Goal: Task Accomplishment & Management: Use online tool/utility

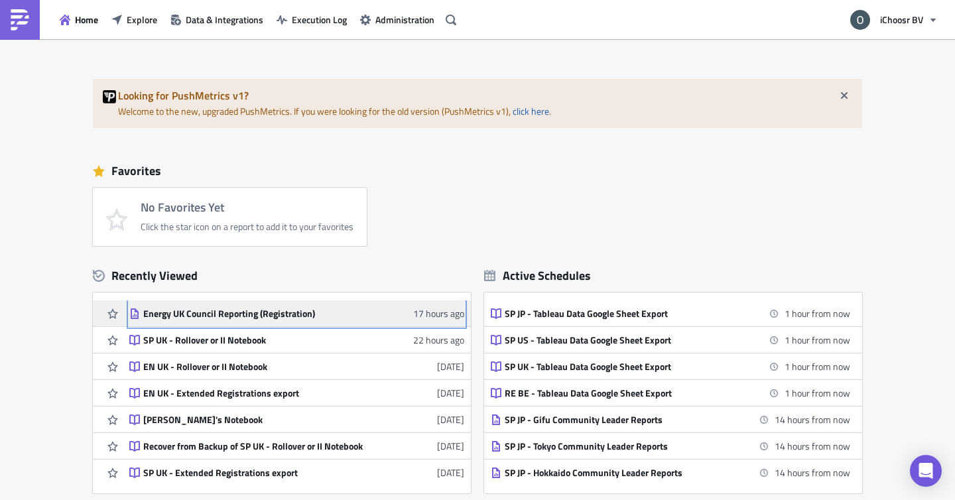
click at [245, 308] on div "Energy UK Council Reporting (Registration)" at bounding box center [259, 314] width 232 height 12
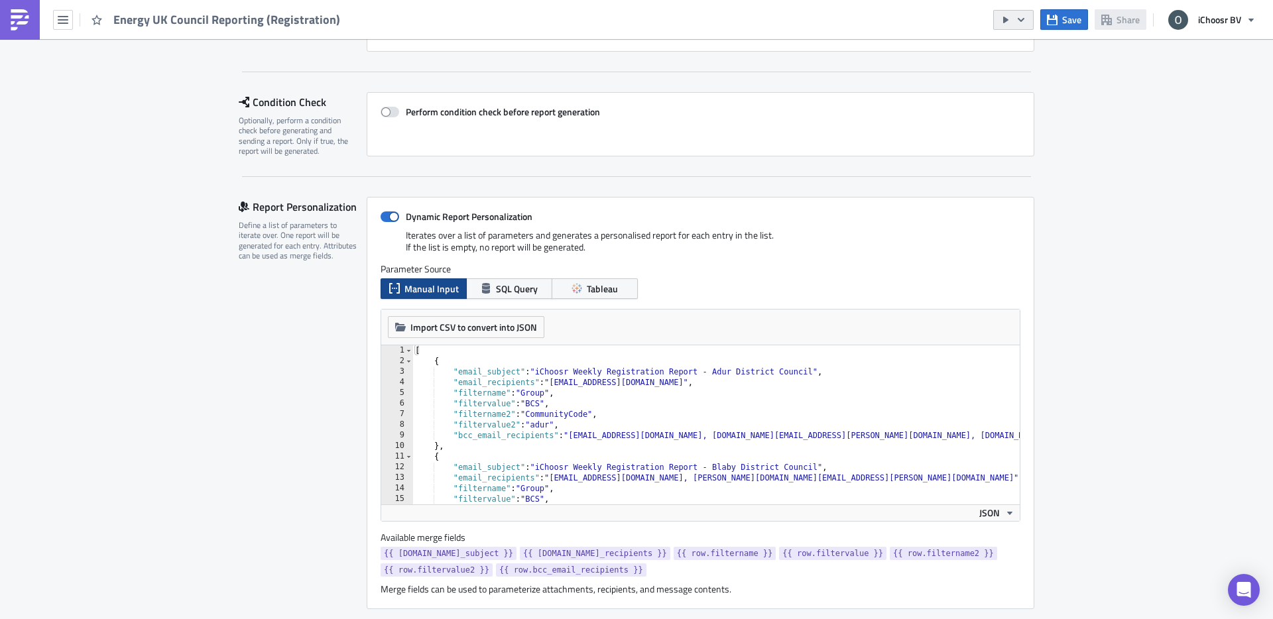
click at [954, 21] on icon "button" at bounding box center [1021, 20] width 11 height 11
click at [954, 54] on div "Send Just to Me" at bounding box center [1053, 52] width 103 height 13
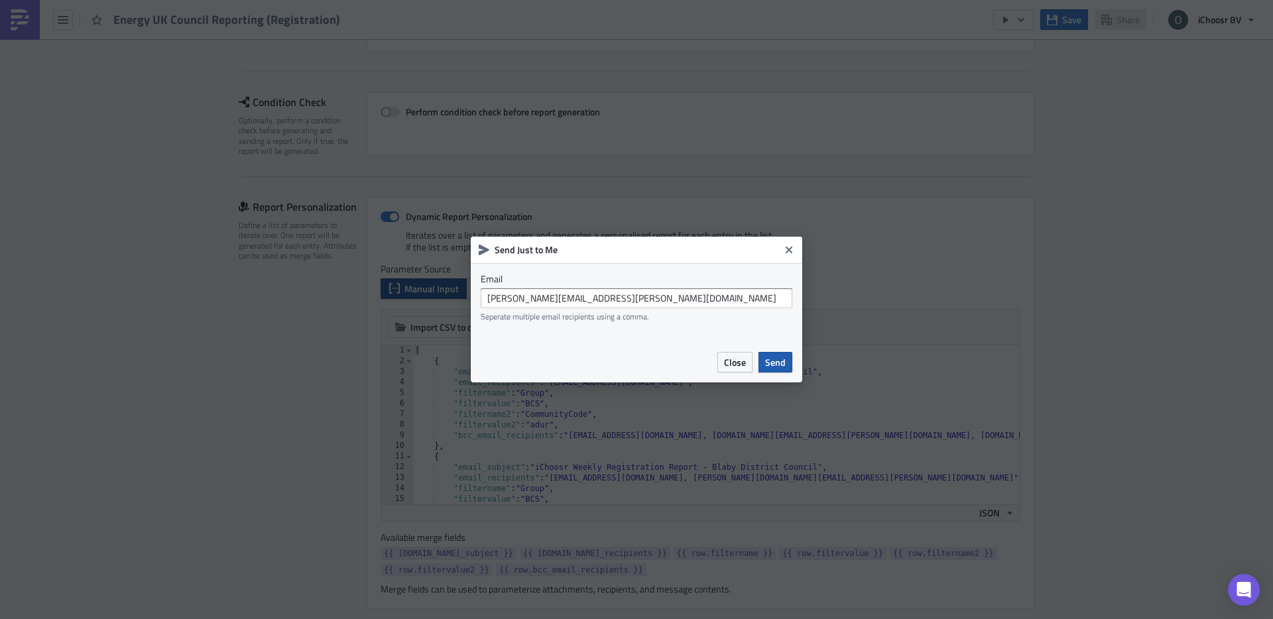
click at [783, 365] on span "Send" at bounding box center [775, 362] width 21 height 14
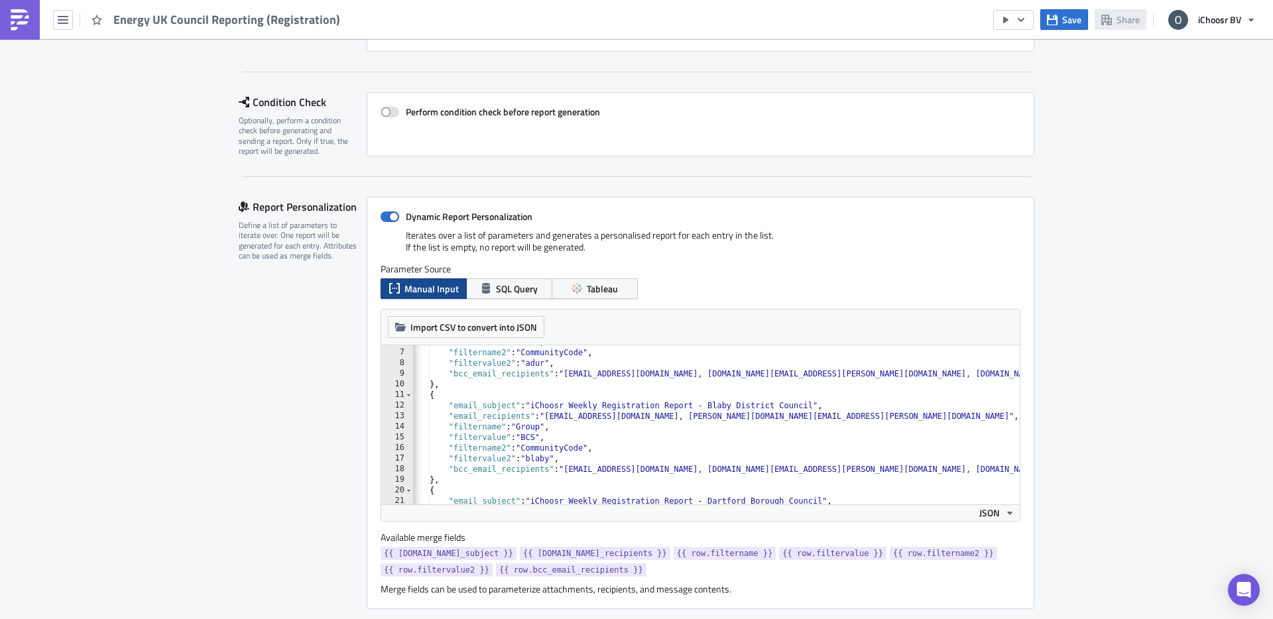
scroll to position [321, 0]
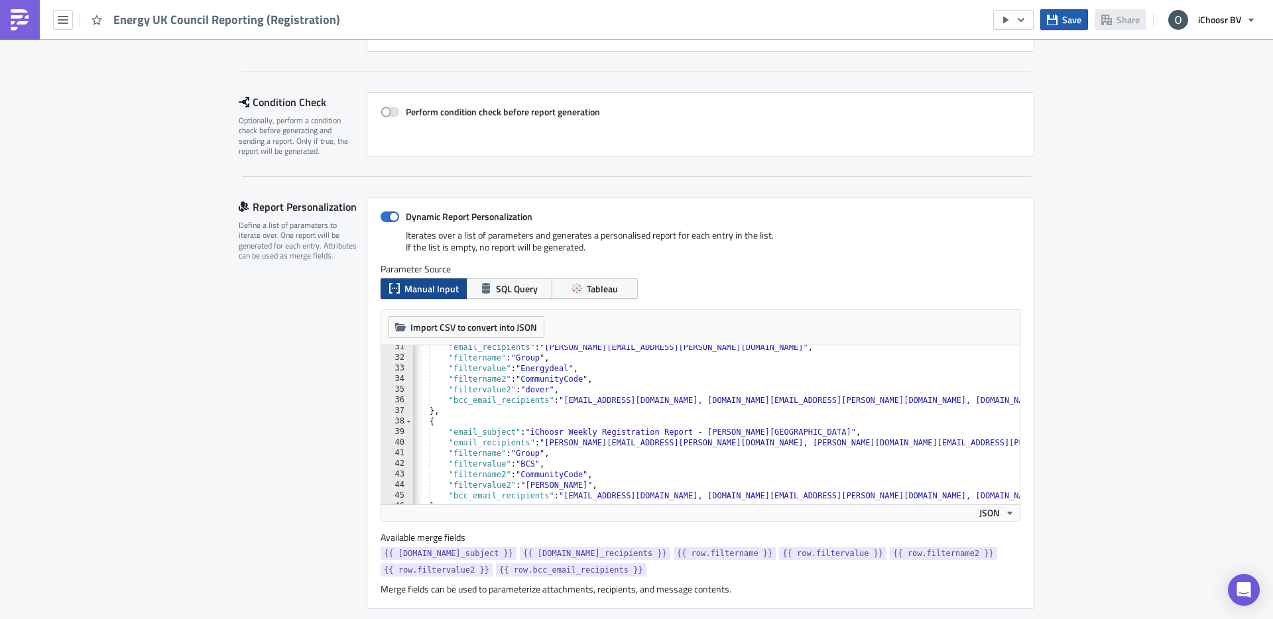
click at [954, 15] on span "Save" at bounding box center [1071, 20] width 19 height 14
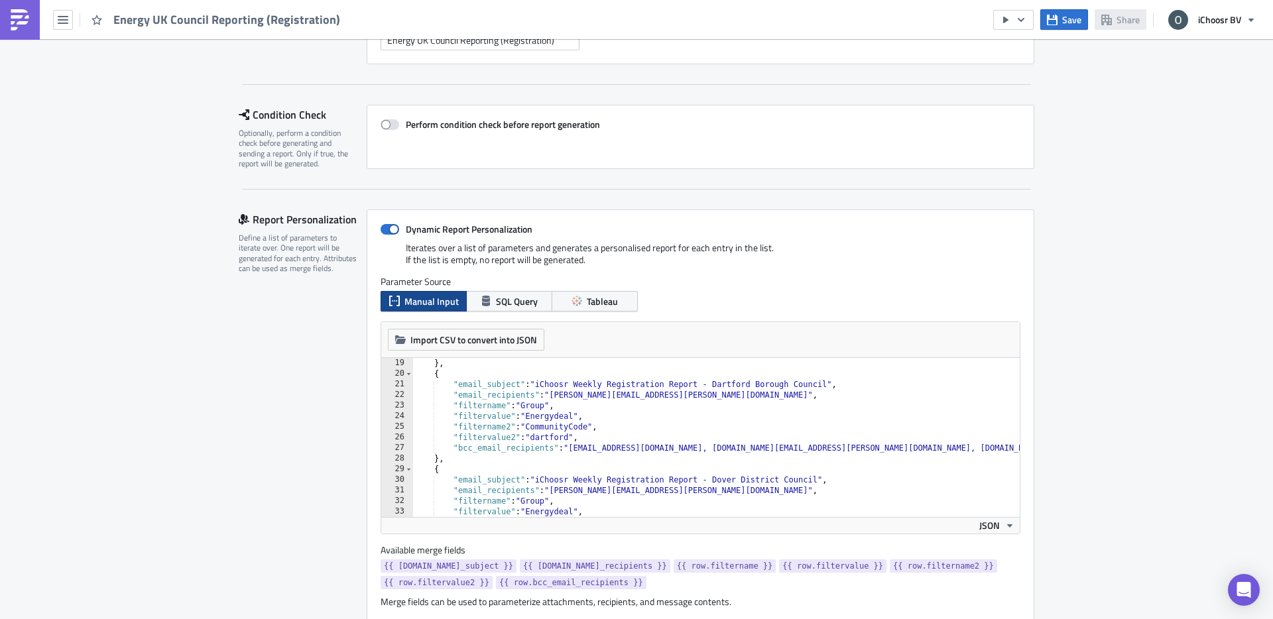
scroll to position [0, 0]
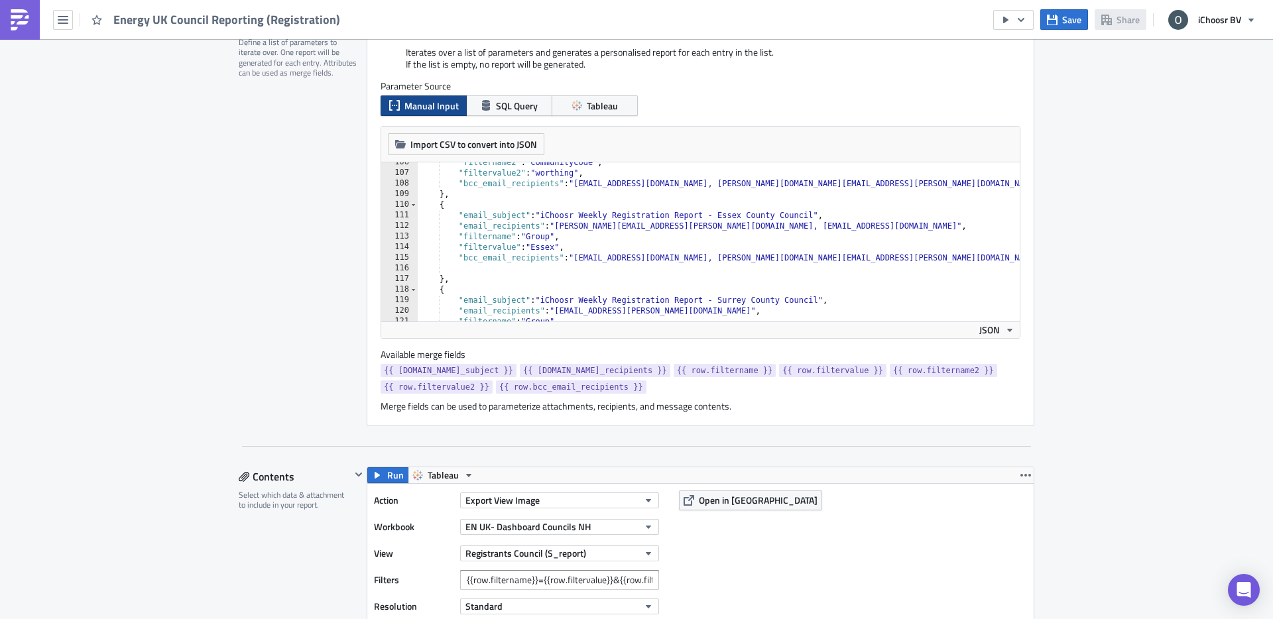
click at [754, 205] on div ""filtername2" : "CommunityCode" , "filtervalue2" : "worthing" , "bcc_email_reci…" at bounding box center [903, 247] width 970 height 180
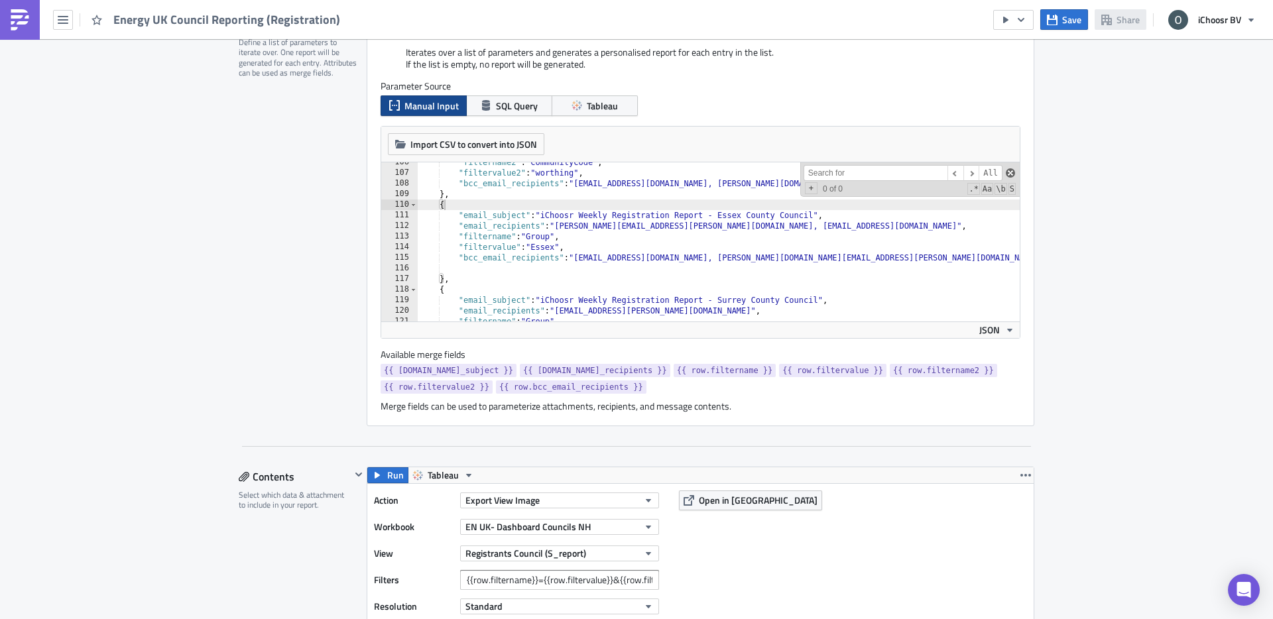
click at [1008, 172] on span at bounding box center [1010, 172] width 9 height 9
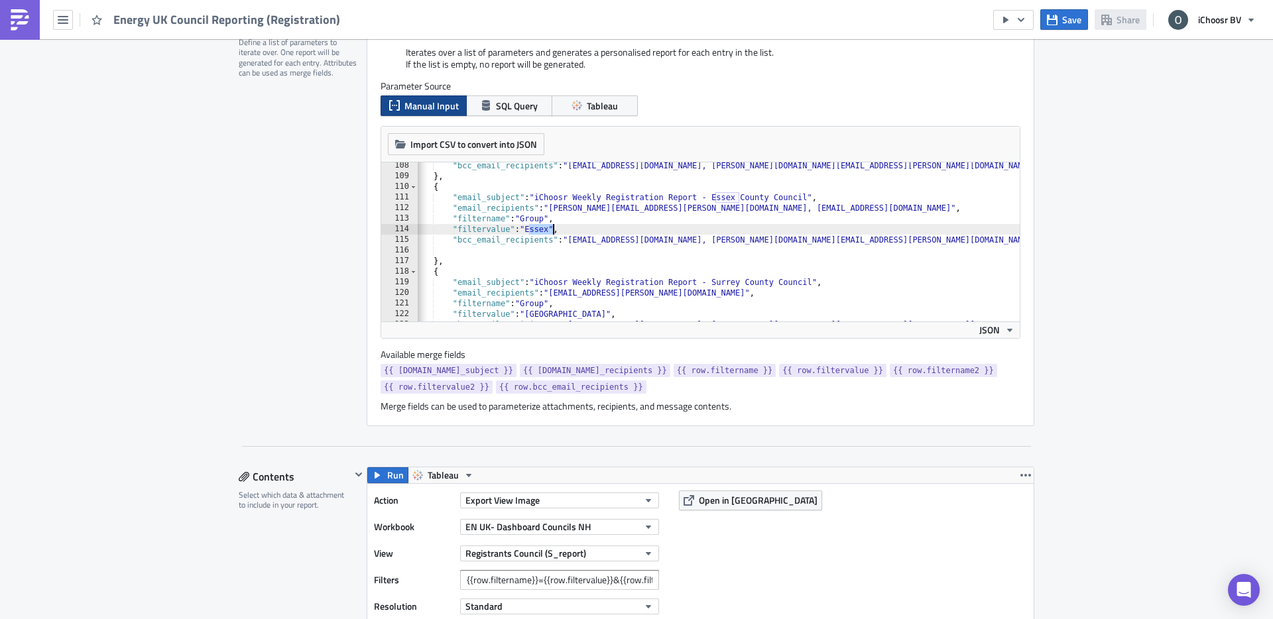
drag, startPoint x: 528, startPoint y: 230, endPoint x: 553, endPoint y: 230, distance: 25.2
click at [553, 230] on div ""bcc_email_recipients" : "layla@ichoosr.com, oliver.kenyon@ichoosr.com, rhianno…" at bounding box center [897, 250] width 970 height 180
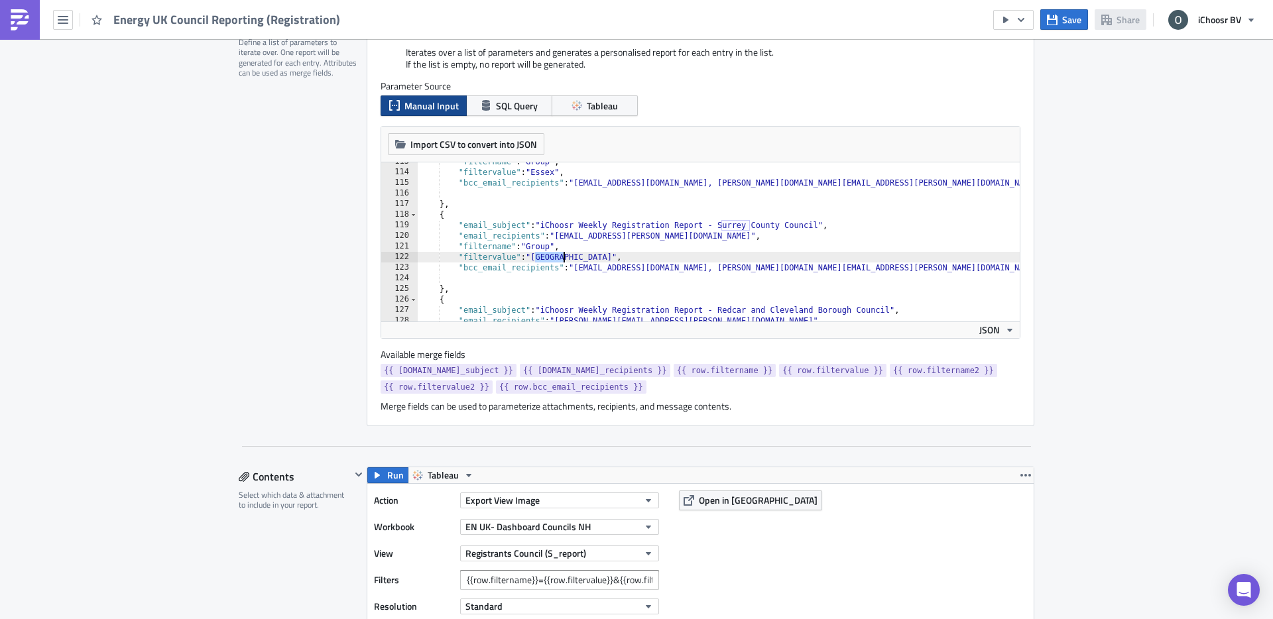
drag, startPoint x: 532, startPoint y: 261, endPoint x: 565, endPoint y: 261, distance: 32.5
click at [565, 261] on div ""filtername" : "Group" , "filtervalue" : "Essex" , "bcc_email_recipients" : "la…" at bounding box center [903, 246] width 970 height 180
click at [304, 265] on div "Report Personalization Define a list of parameters to iterate over. One report …" at bounding box center [303, 220] width 128 height 412
click at [613, 251] on div ""filtername" : "Group" , "filtervalue" : "Essex" , "bcc_email_recipients" : "la…" at bounding box center [903, 246] width 970 height 180
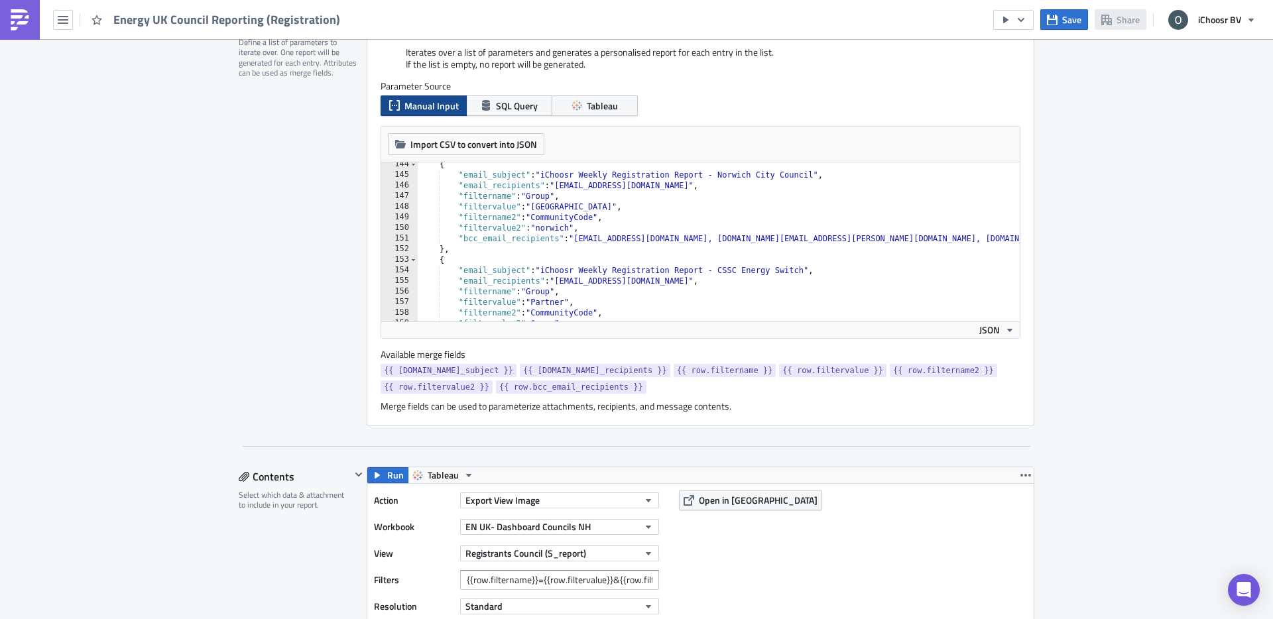
scroll to position [1512, 0]
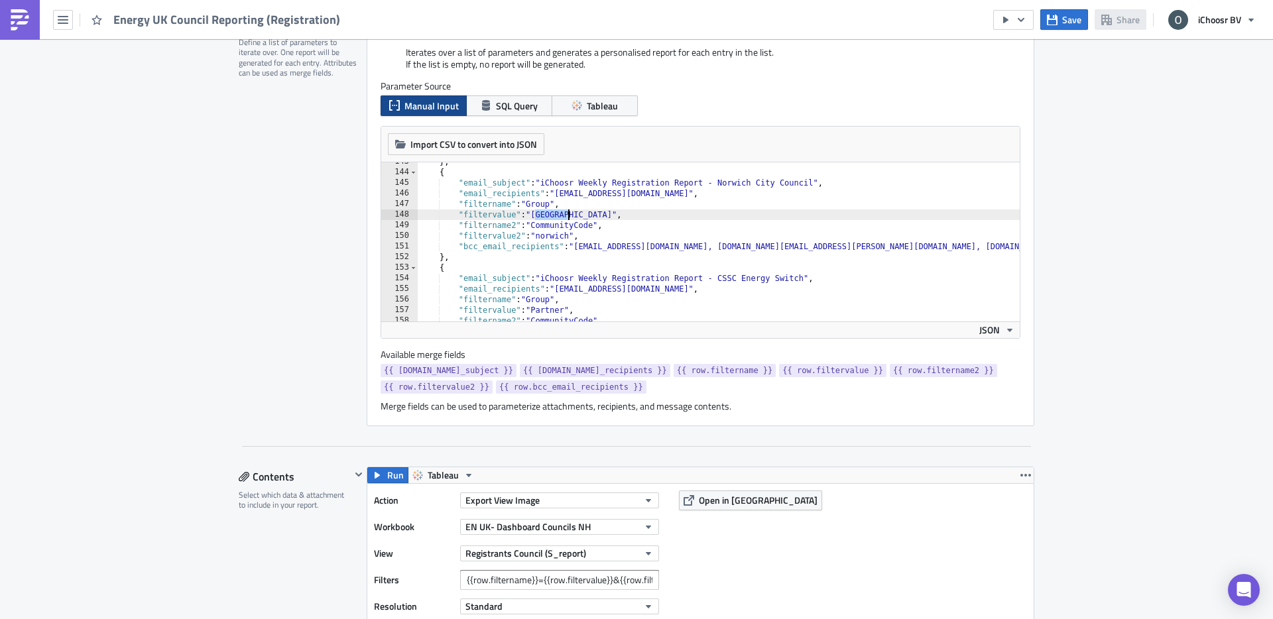
drag, startPoint x: 534, startPoint y: 215, endPoint x: 567, endPoint y: 215, distance: 33.1
click at [567, 215] on div "} , { "email_subject" : "iChoosr Weekly Registration Report - Norwich City Coun…" at bounding box center [903, 246] width 970 height 180
drag, startPoint x: 537, startPoint y: 227, endPoint x: 598, endPoint y: 229, distance: 61.0
click at [598, 229] on div "} , { "email_subject" : "iChoosr Weekly Registration Report - Norwich City Coun…" at bounding box center [903, 246] width 970 height 180
drag, startPoint x: 554, startPoint y: 241, endPoint x: 567, endPoint y: 241, distance: 12.6
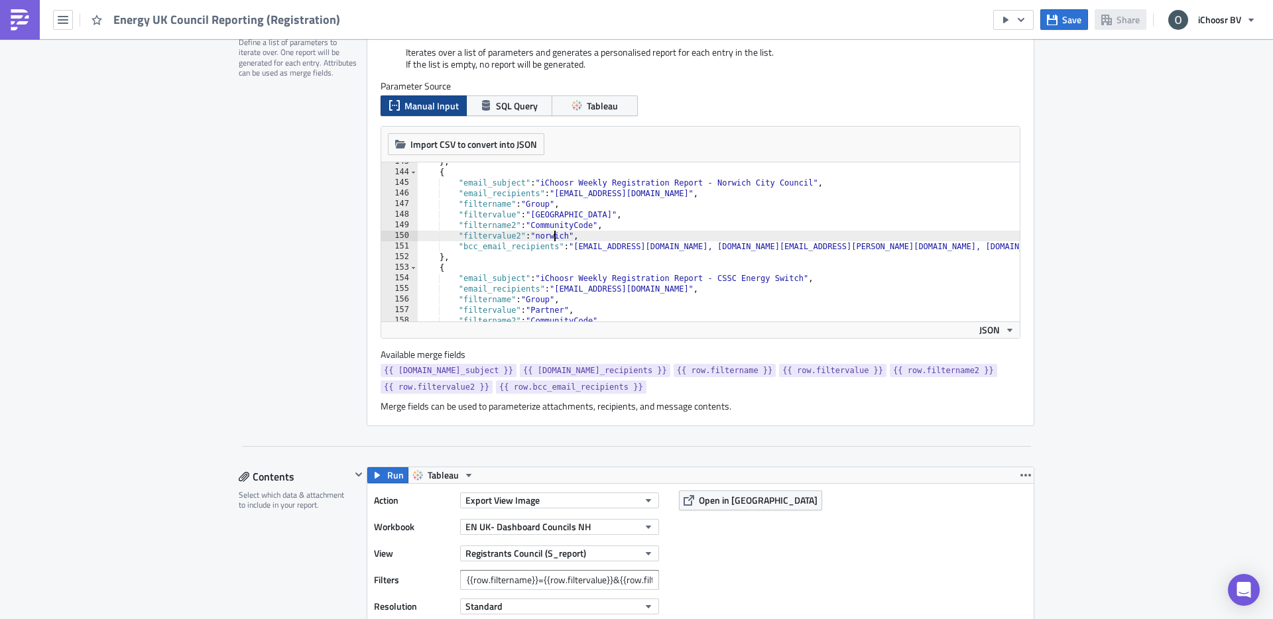
click at [567, 241] on div "} , { "email_subject" : "iChoosr Weekly Registration Report - Norwich City Coun…" at bounding box center [903, 246] width 970 height 180
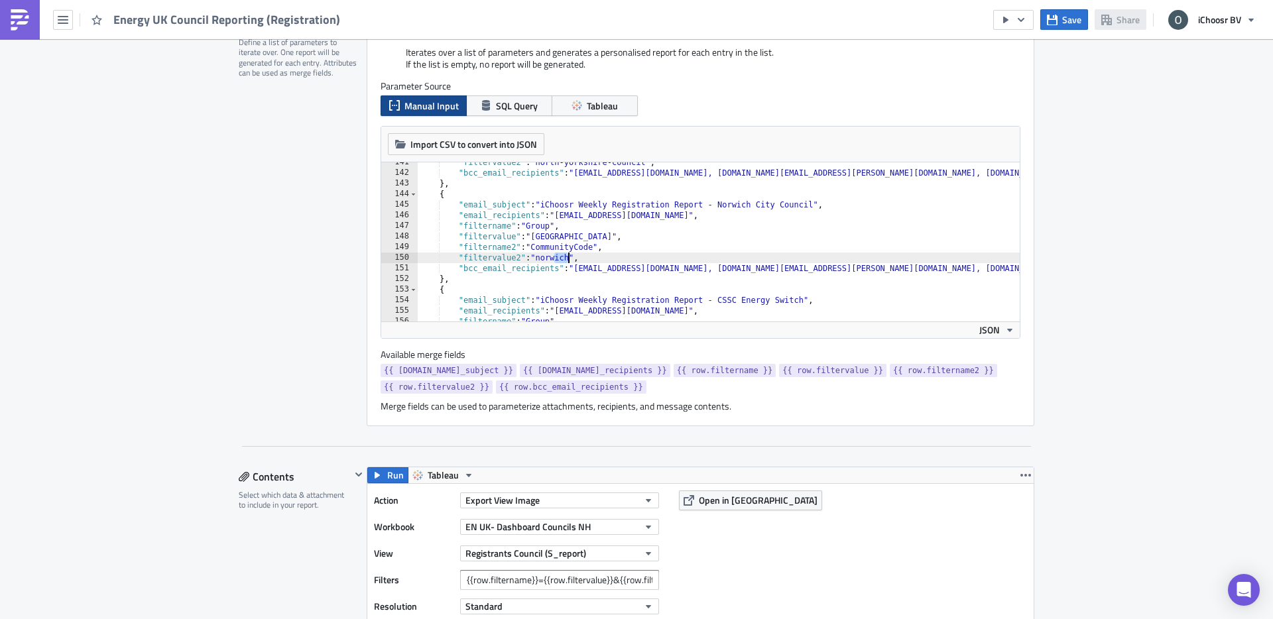
scroll to position [1490, 0]
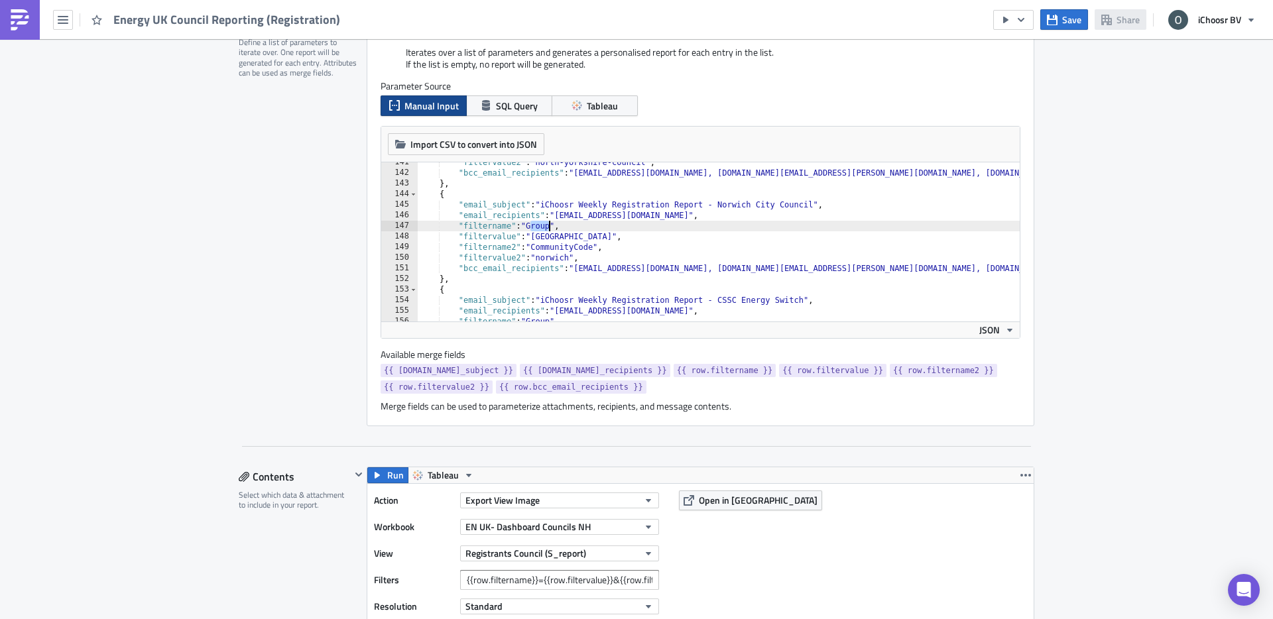
drag, startPoint x: 530, startPoint y: 225, endPoint x: 551, endPoint y: 225, distance: 20.5
click at [551, 225] on div ""filtervalue2" : "north-yorkshire-council" , "bcc_email_recipients" : "layla@ic…" at bounding box center [903, 247] width 970 height 180
type textarea ""filtername": "Group","
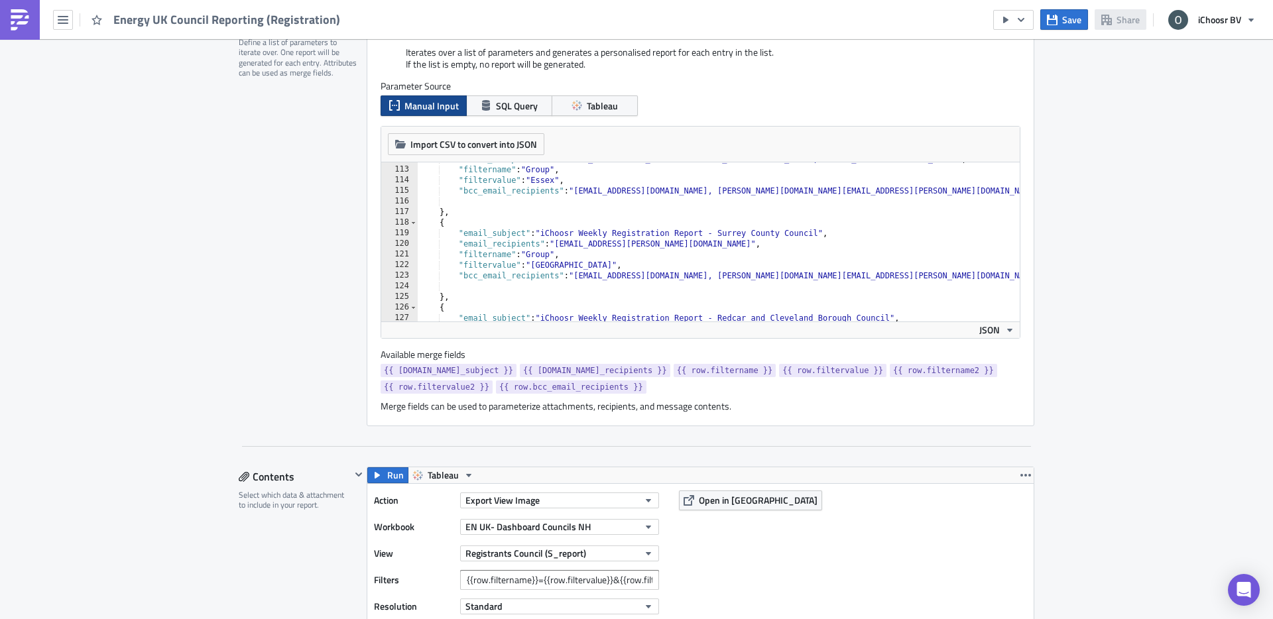
scroll to position [1186, 0]
drag, startPoint x: 532, startPoint y: 255, endPoint x: 557, endPoint y: 259, distance: 26.3
click at [557, 259] on div ""email_recipients" : "Rachel.Porter@essex.gov.uk, Charlotte.Farrant@essex.gov.u…" at bounding box center [903, 244] width 970 height 180
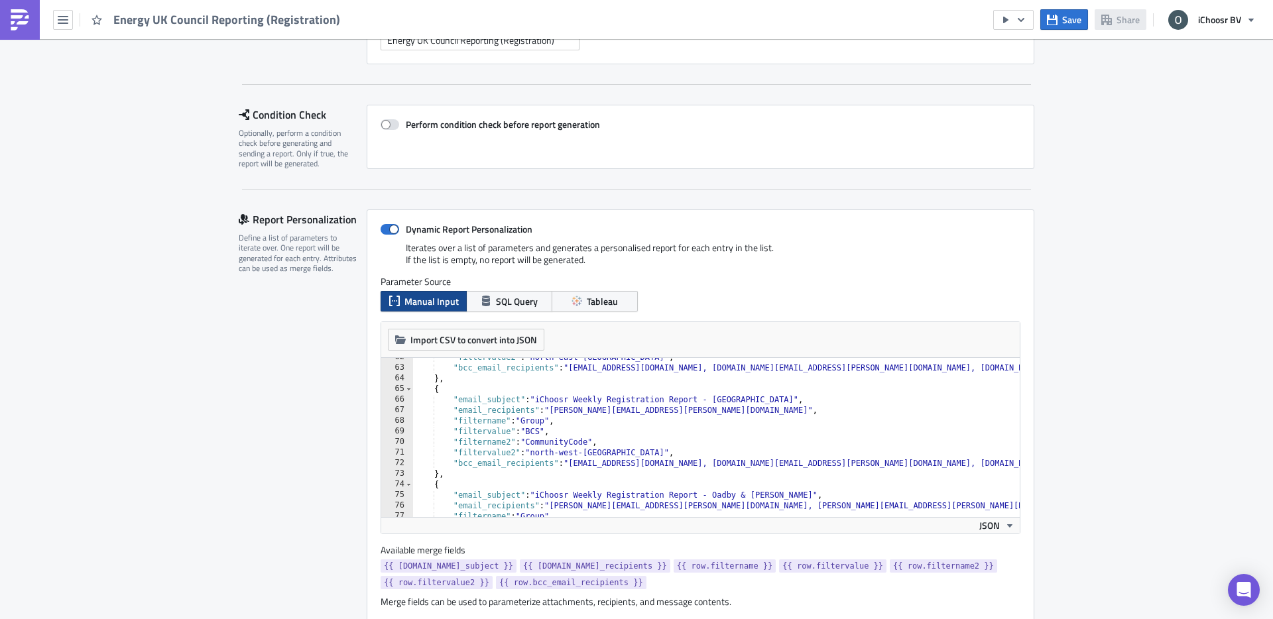
scroll to position [651, 0]
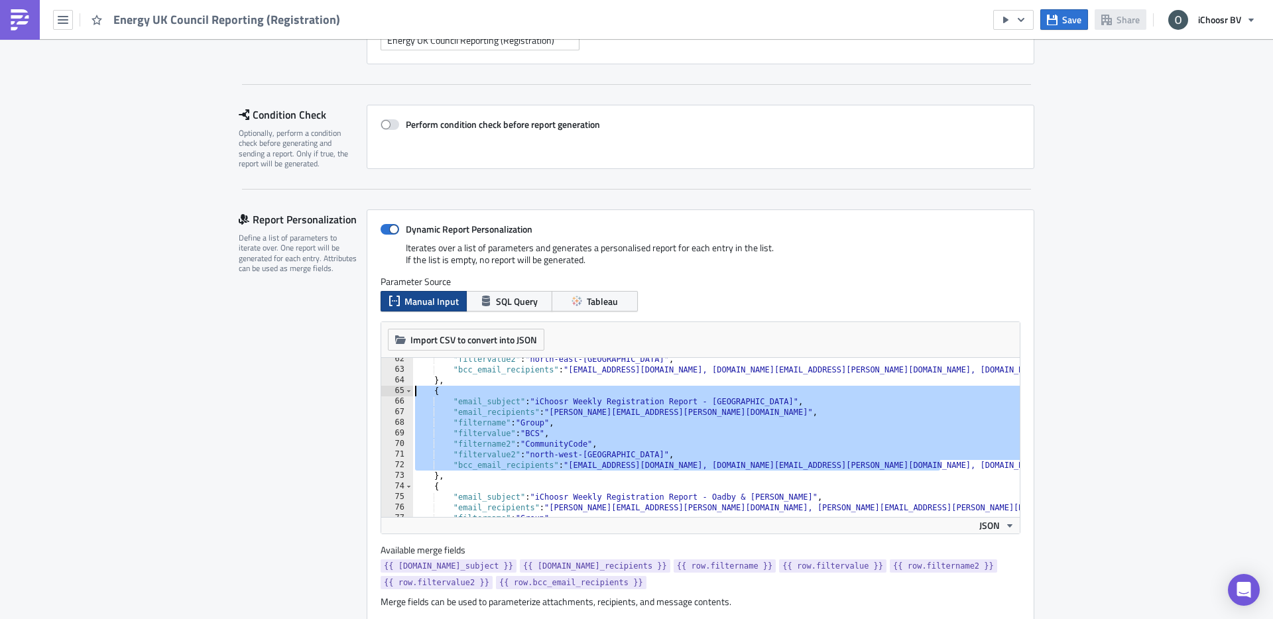
drag, startPoint x: 943, startPoint y: 468, endPoint x: 386, endPoint y: 392, distance: 561.9
click at [386, 392] on div ""bcc_email_recipients": "layla@ichoosr.com, rhiannon.kallio@ichoosr.com, christ…" at bounding box center [700, 437] width 638 height 159
click at [451, 443] on div ""filtervalue2" : "north-east-lincolnshire" , "bcc_email_recipients" : "layla@ic…" at bounding box center [897, 444] width 970 height 180
drag, startPoint x: 416, startPoint y: 391, endPoint x: 474, endPoint y: 481, distance: 106.8
click at [474, 481] on div ""filtervalue2" : "north-east-lincolnshire" , "bcc_email_recipients" : "layla@ic…" at bounding box center [897, 444] width 970 height 180
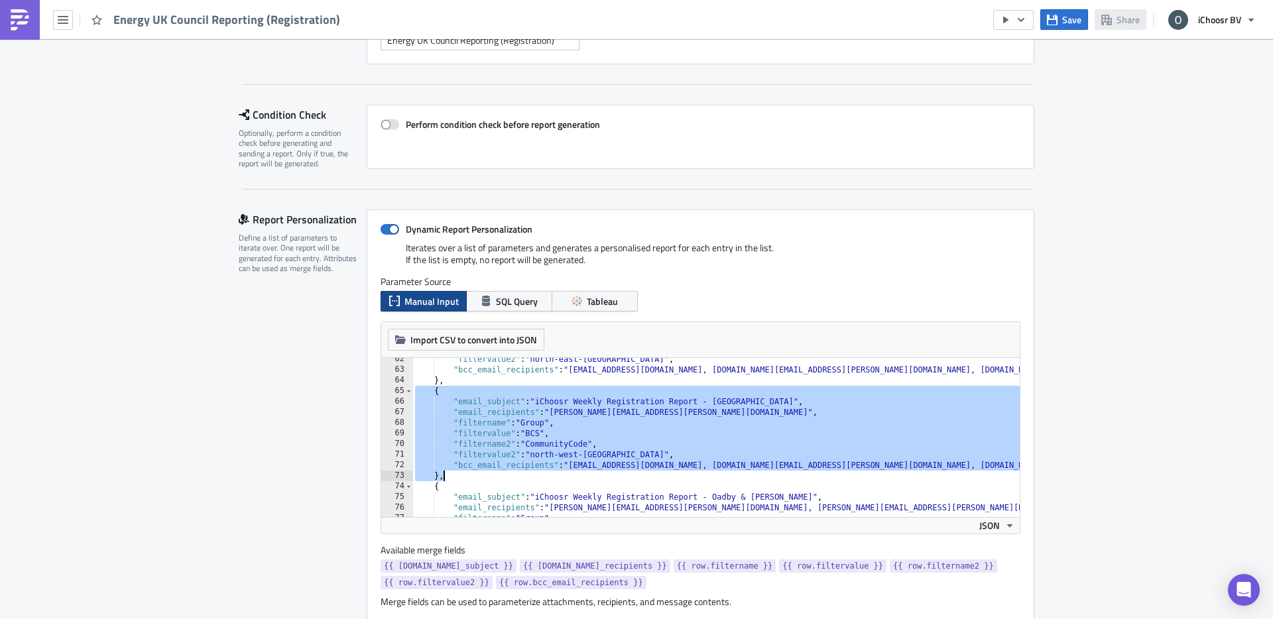
click at [449, 473] on div ""filtervalue2" : "north-east-lincolnshire" , "bcc_email_recipients" : "layla@ic…" at bounding box center [897, 444] width 970 height 180
type textarea "},"
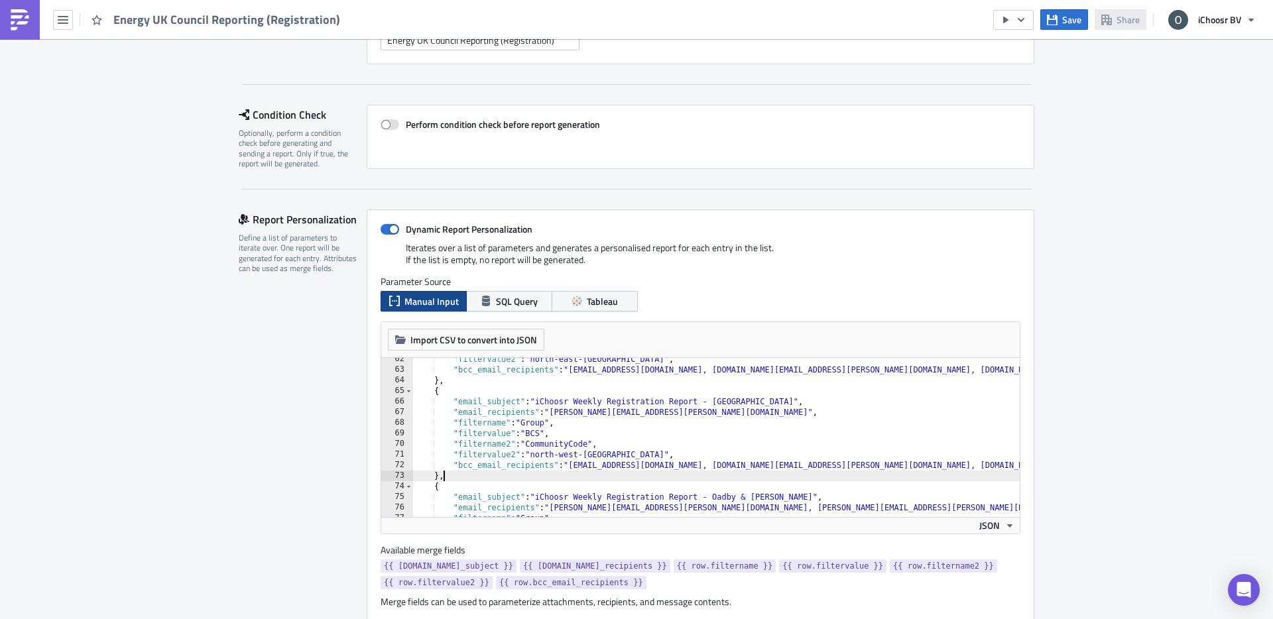
scroll to position [0, 1]
click at [438, 486] on div ""filtervalue2" : "north-east-lincolnshire" , "bcc_email_recipients" : "layla@ic…" at bounding box center [897, 444] width 970 height 180
paste textarea "},"
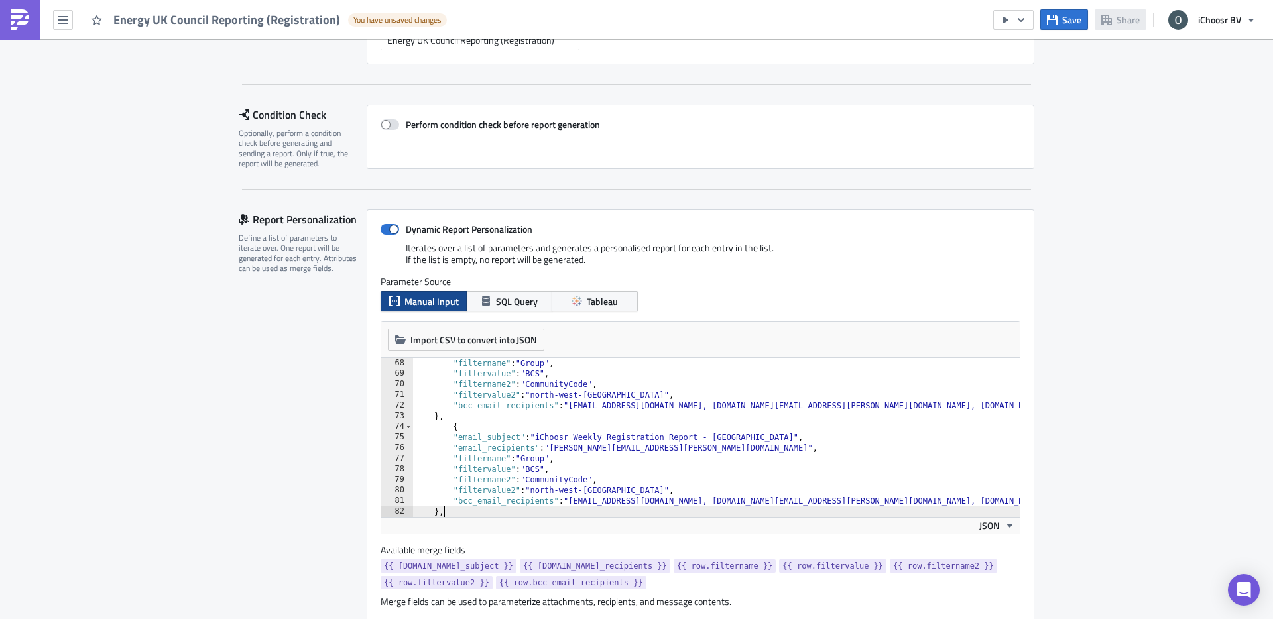
scroll to position [682, 0]
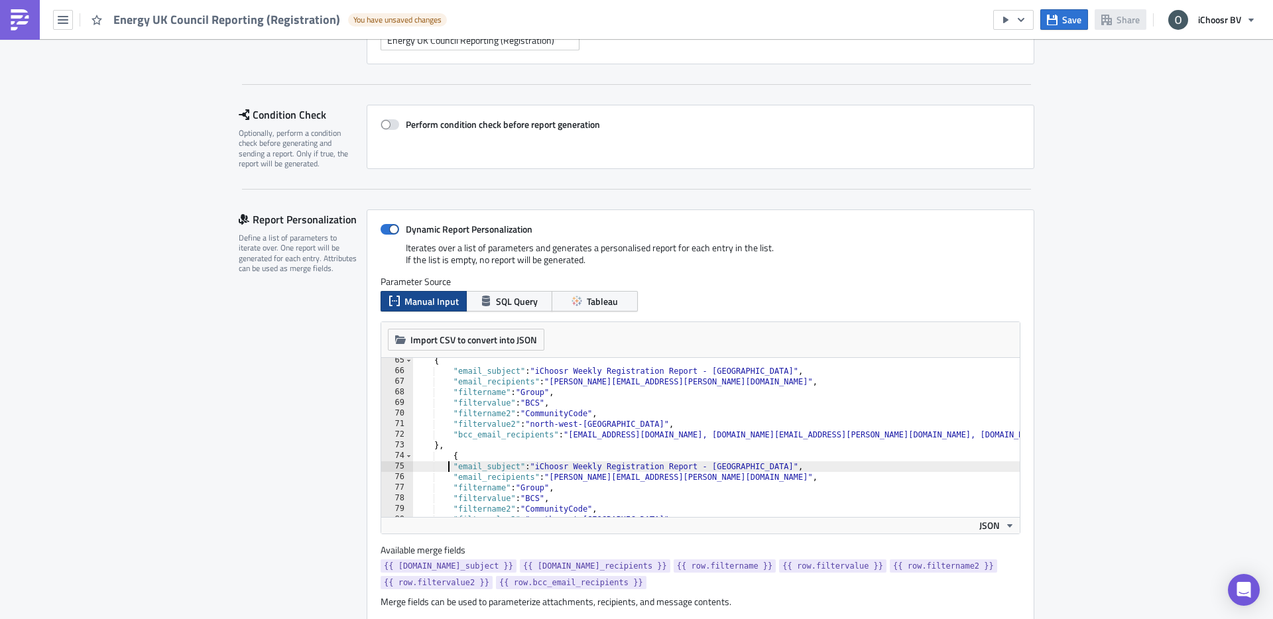
click at [449, 461] on div "{ "email_subject" : "iChoosr Weekly Registration Report - North West Leicesters…" at bounding box center [897, 445] width 970 height 180
click at [453, 457] on div "{ "email_subject" : "iChoosr Weekly Registration Report - North West Leicesters…" at bounding box center [897, 445] width 970 height 180
drag, startPoint x: 833, startPoint y: 468, endPoint x: 723, endPoint y: 463, distance: 110.1
click at [723, 463] on div "{ "email_subject" : "iChoosr Weekly Registration Report - North West Leicesters…" at bounding box center [897, 445] width 970 height 180
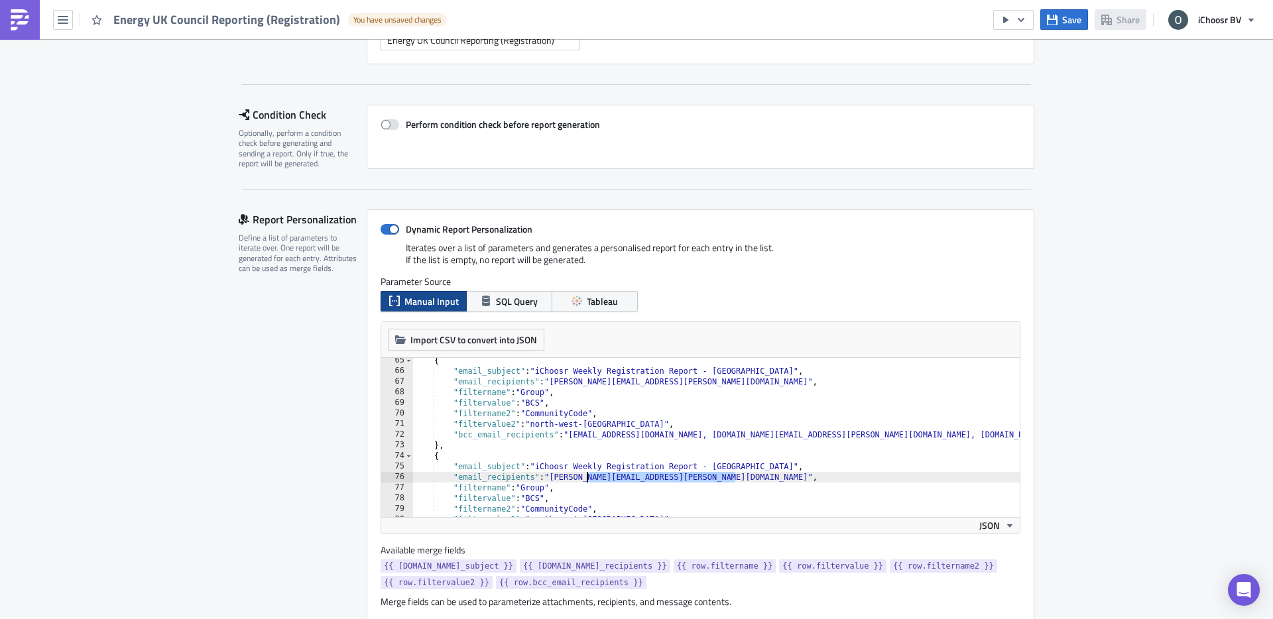
drag, startPoint x: 734, startPoint y: 477, endPoint x: 589, endPoint y: 482, distance: 144.6
click at [589, 482] on div "{ "email_subject" : "iChoosr Weekly Registration Report - North West Leicesters…" at bounding box center [897, 445] width 970 height 180
paste textarea "kacper.jarkiewicz@wokingham.gov.uk"
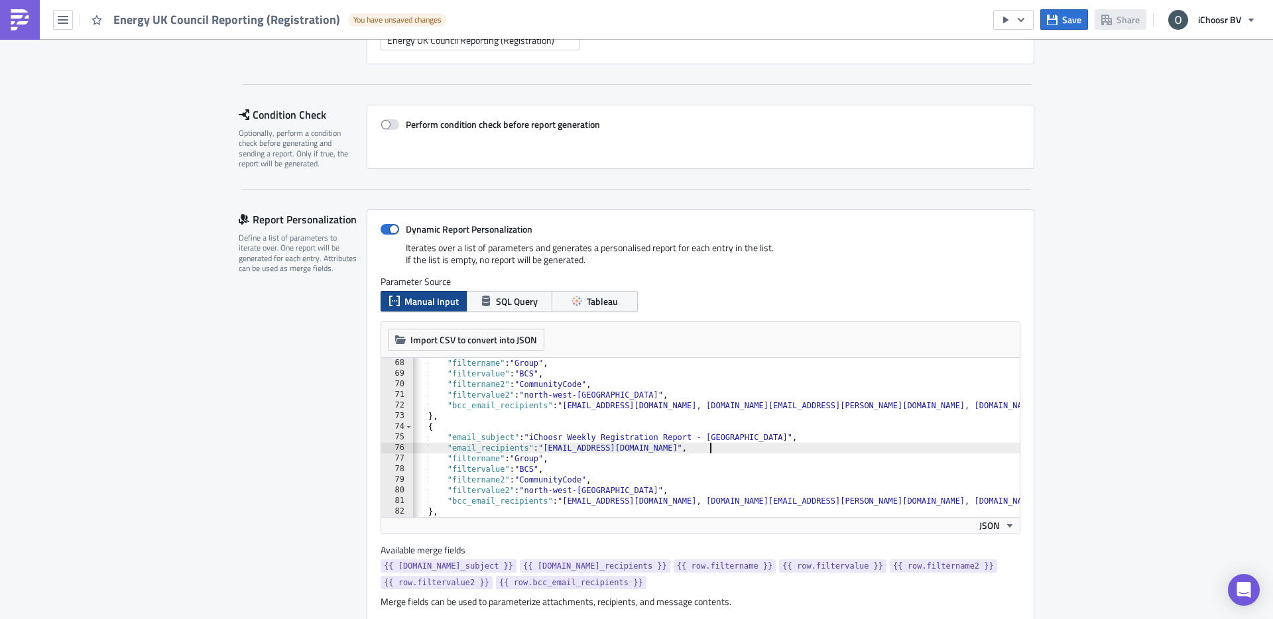
scroll to position [0, 5]
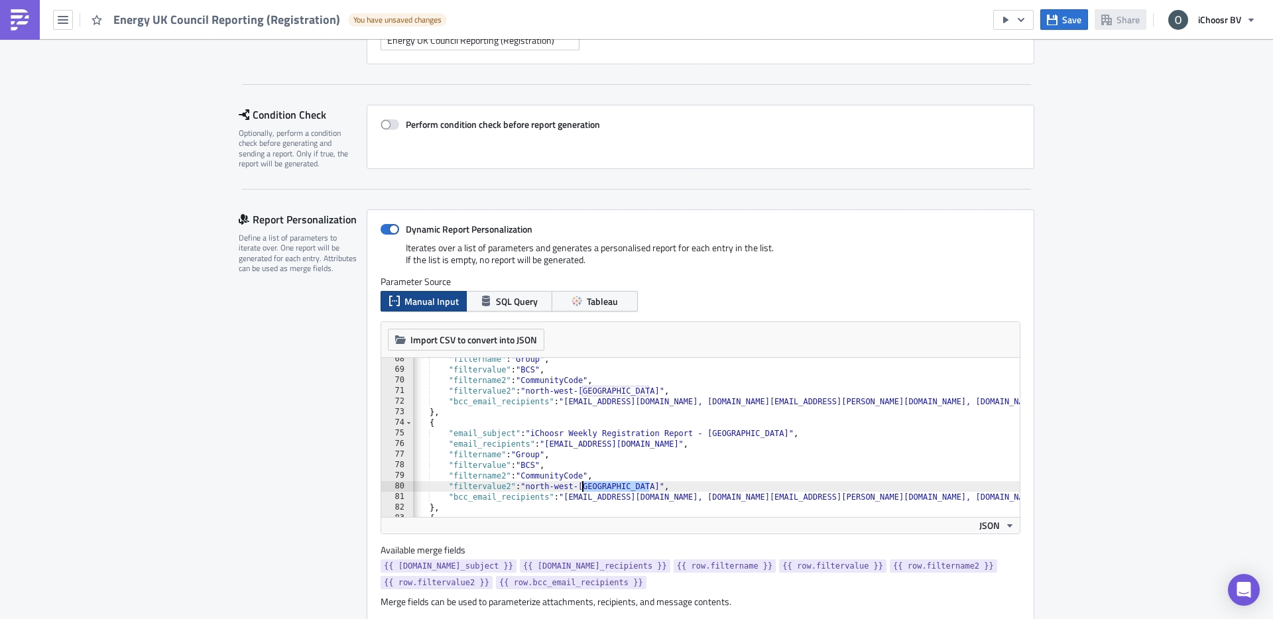
drag, startPoint x: 649, startPoint y: 483, endPoint x: 584, endPoint y: 483, distance: 65.0
click at [584, 483] on div ""filtername" : "Group" , "filtervalue" : "BCS" , "filtername2" : "CommunityCode…" at bounding box center [893, 444] width 970 height 180
click at [613, 485] on div ""filtername" : "Group" , "filtervalue" : "BCS" , "filtername2" : "CommunityCode…" at bounding box center [893, 444] width 970 height 180
click at [1051, 12] on button "Save" at bounding box center [1064, 19] width 48 height 21
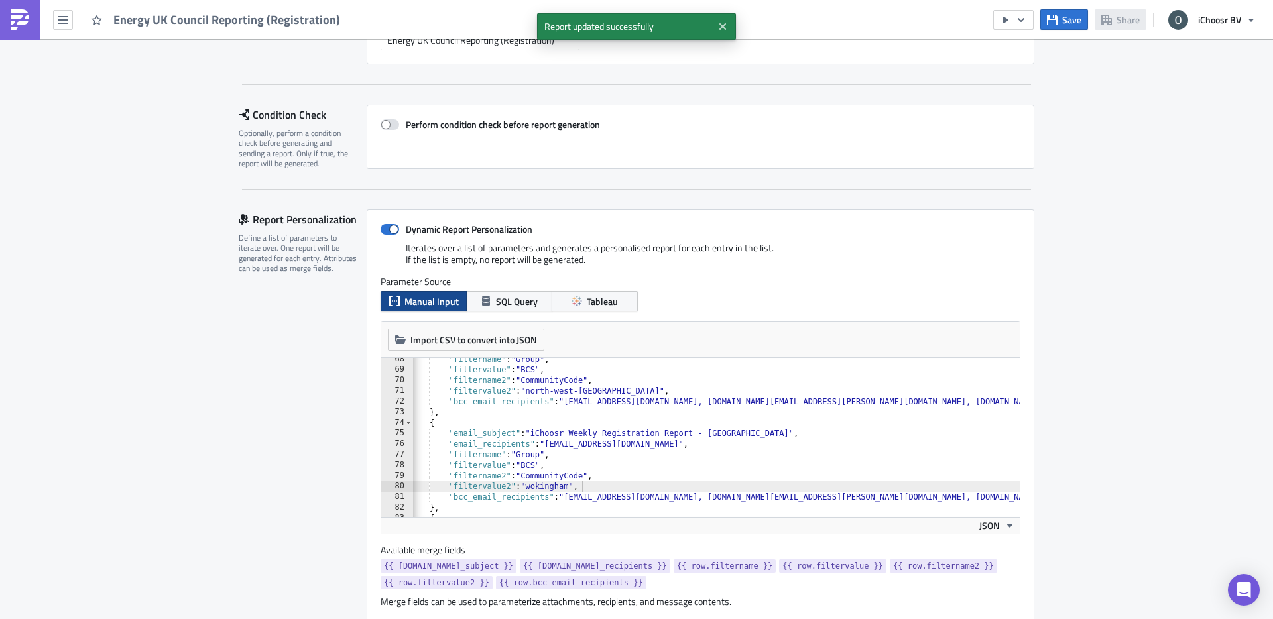
type textarea ""filtername": "Group","
click at [692, 451] on div ""filtername" : "Group" , "filtervalue" : "BCS" , "filtername2" : "CommunityCode…" at bounding box center [893, 444] width 970 height 180
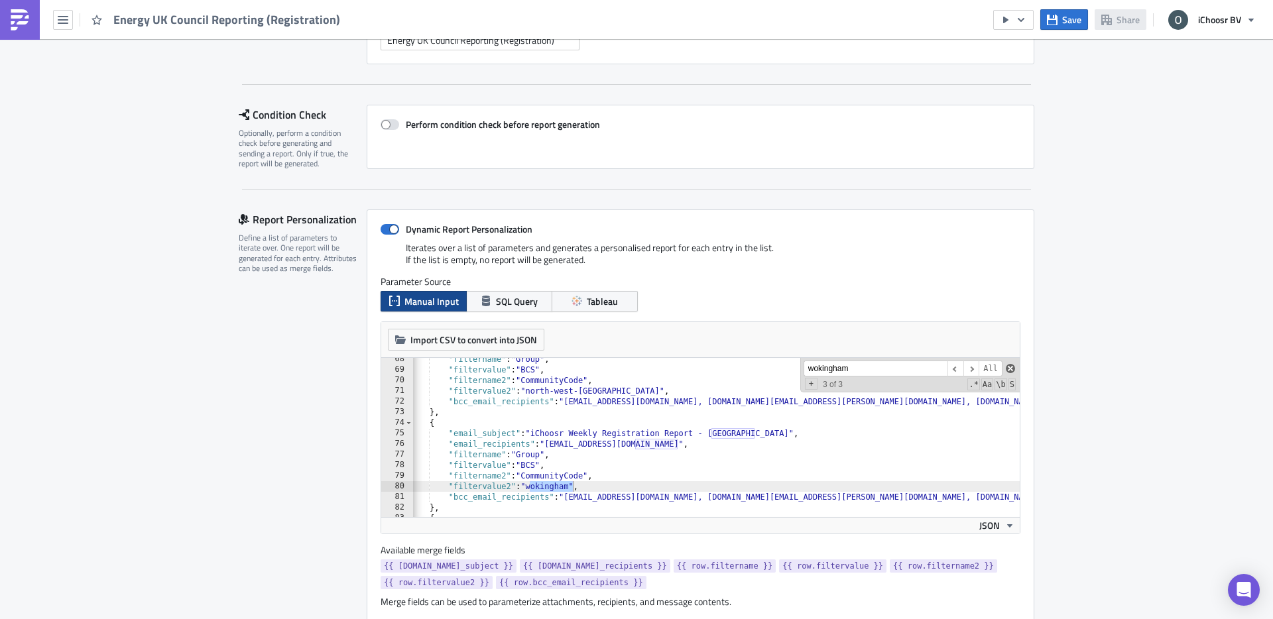
type input "wokingham"
click at [1010, 365] on span at bounding box center [1010, 368] width 9 height 9
click at [668, 473] on div ""filtername" : "Group" , "filtervalue" : "BCS" , "filtername2" : "CommunityCode…" at bounding box center [893, 444] width 970 height 180
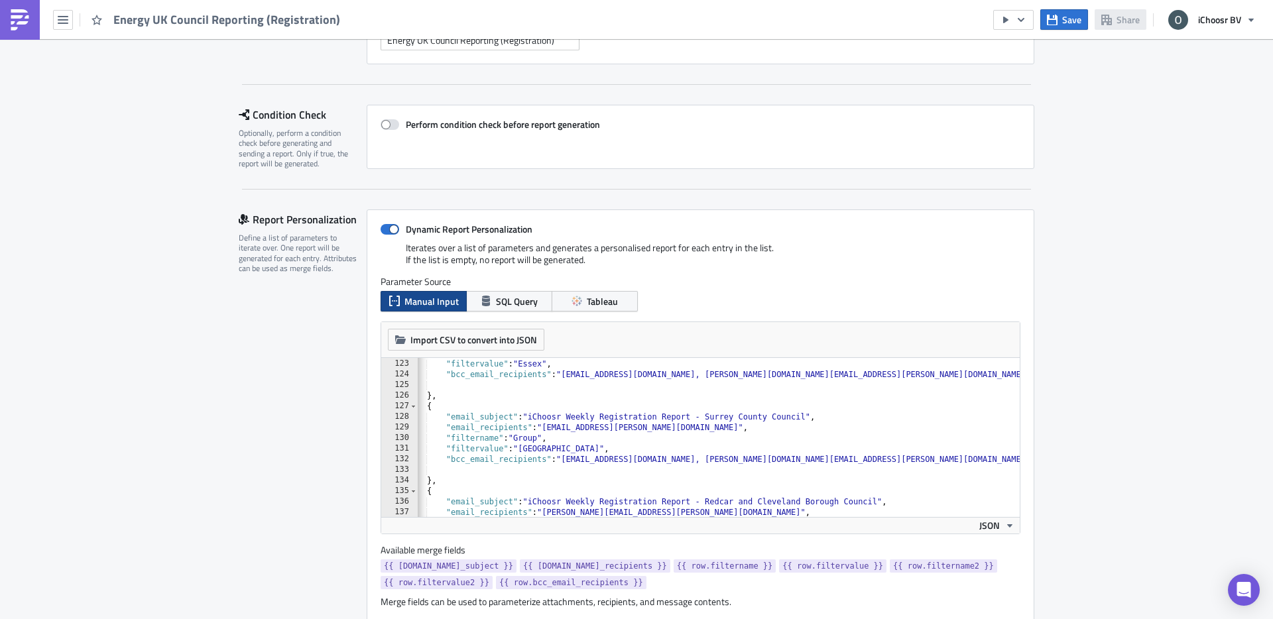
scroll to position [0, 0]
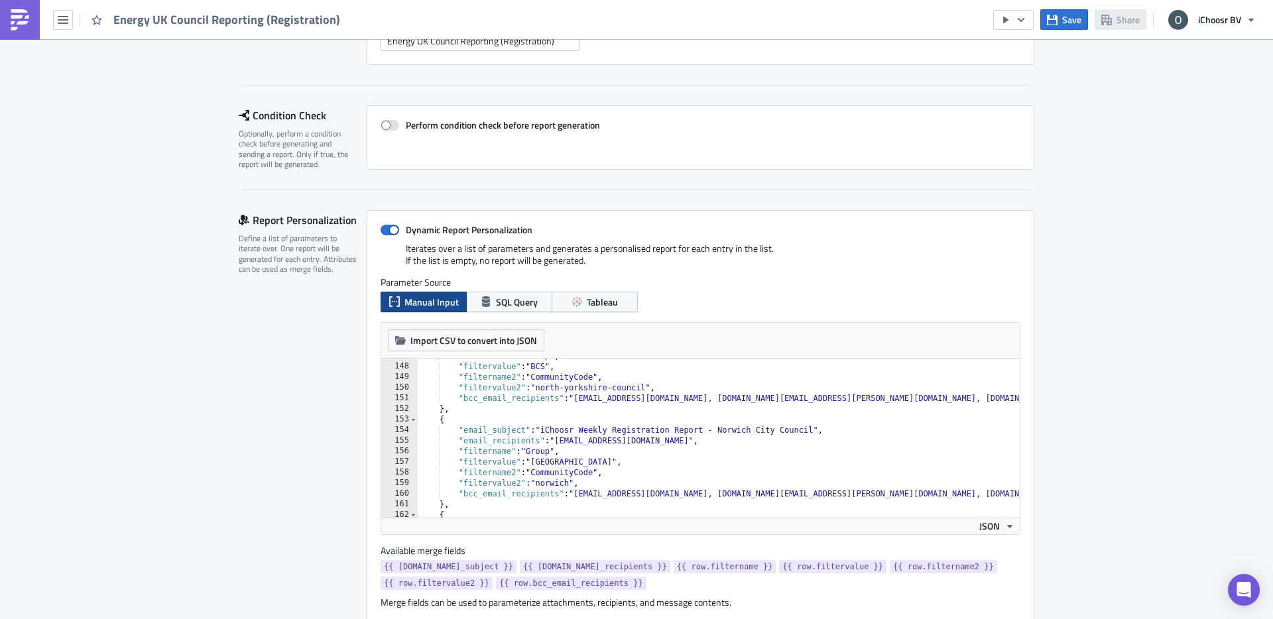
click at [579, 416] on div ""filtername" : "Group" , "filtervalue" : "BCS" , "filtername2" : "CommunityCode…" at bounding box center [903, 441] width 970 height 180
type textarea "{"
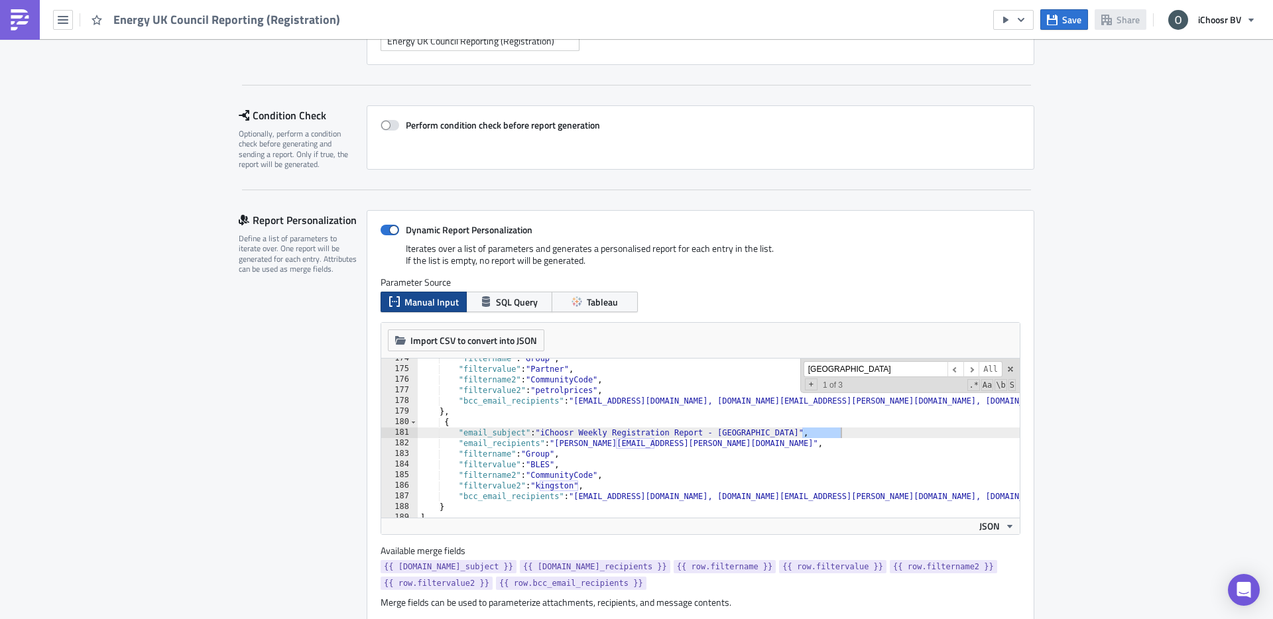
type input "kingston"
drag, startPoint x: 559, startPoint y: 442, endPoint x: 687, endPoint y: 441, distance: 127.3
click at [687, 441] on div ""filtername" : "Group" , "filtervalue" : "Partner" , "filtername2" : "Community…" at bounding box center [903, 443] width 970 height 180
click at [1012, 369] on span at bounding box center [1010, 369] width 9 height 9
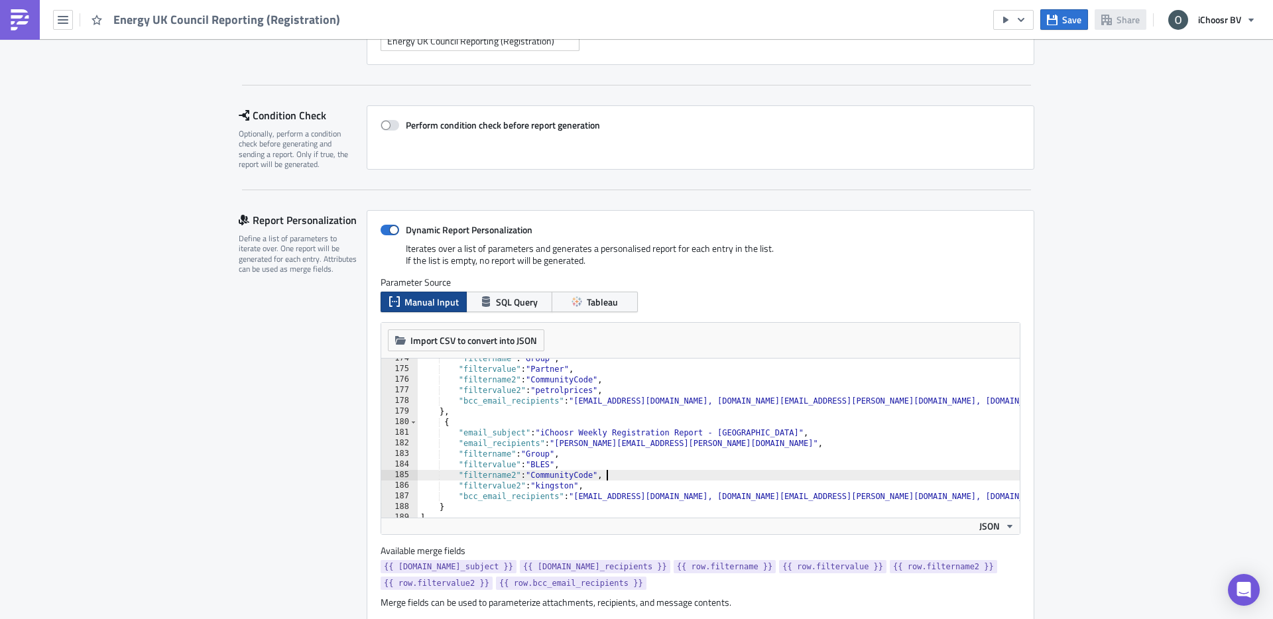
click at [755, 470] on div ""filtername" : "Group" , "filtervalue" : "Partner" , "filtername2" : "Community…" at bounding box center [903, 443] width 970 height 180
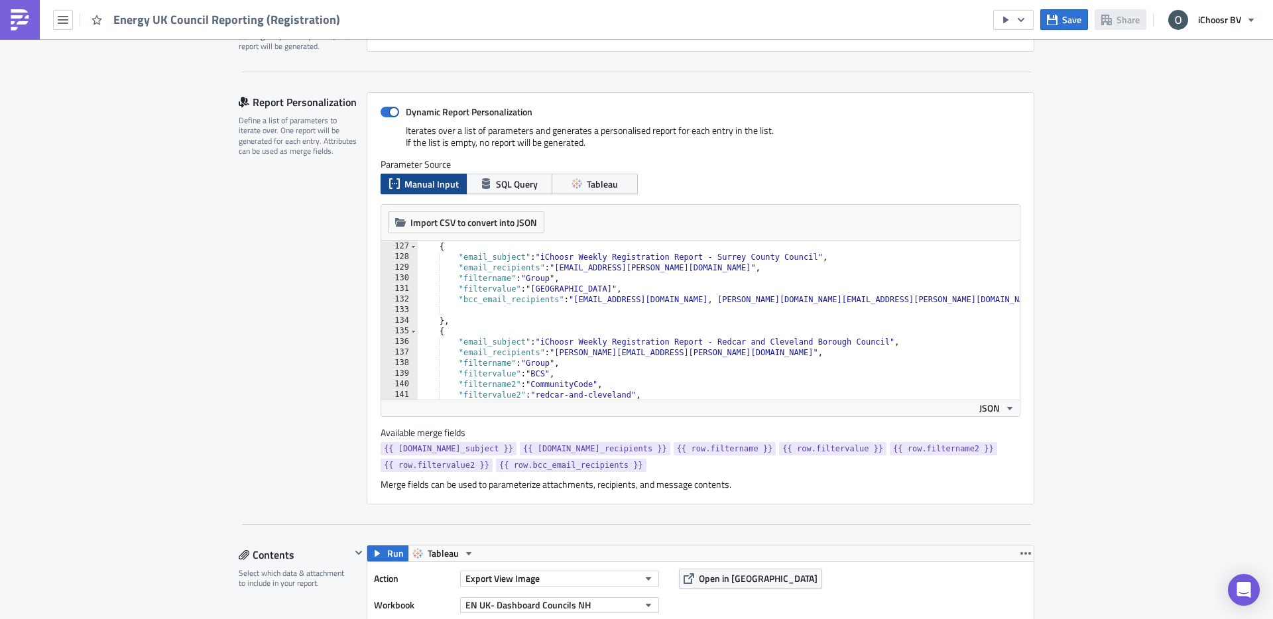
scroll to position [1333, 0]
click at [553, 377] on div "} , { "email_subject" : "iChoosr Weekly Registration Report - Surrey County Cou…" at bounding box center [903, 323] width 970 height 180
type textarea ""filtervalue": "BCS","
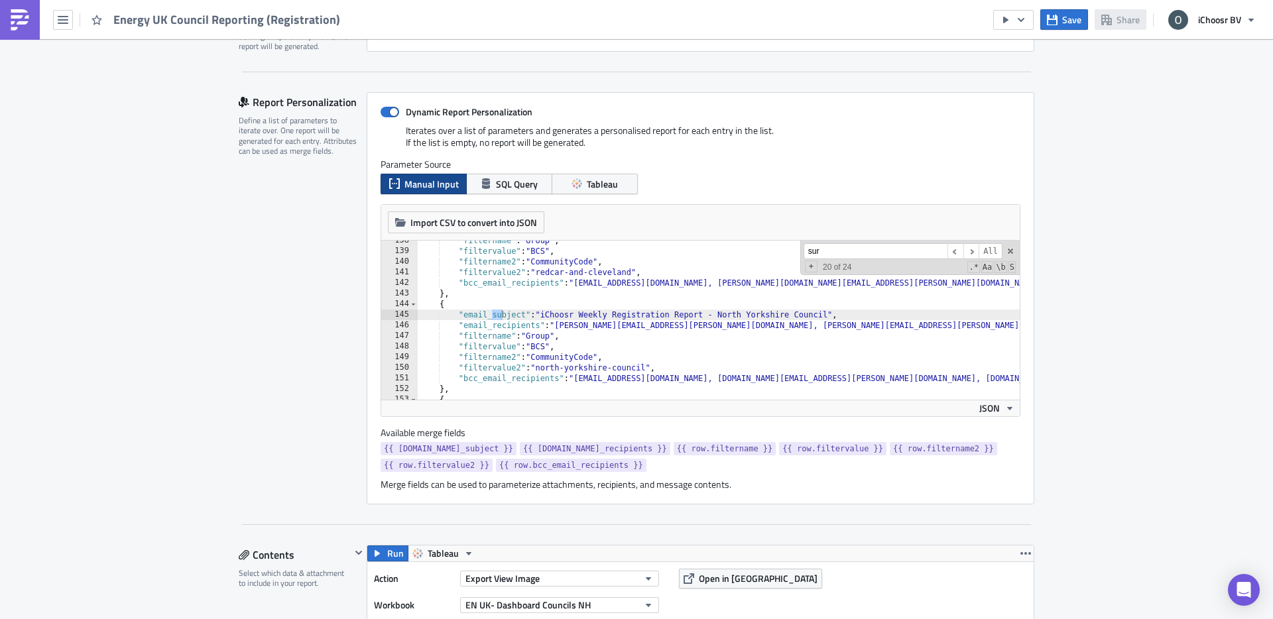
scroll to position [1267, 0]
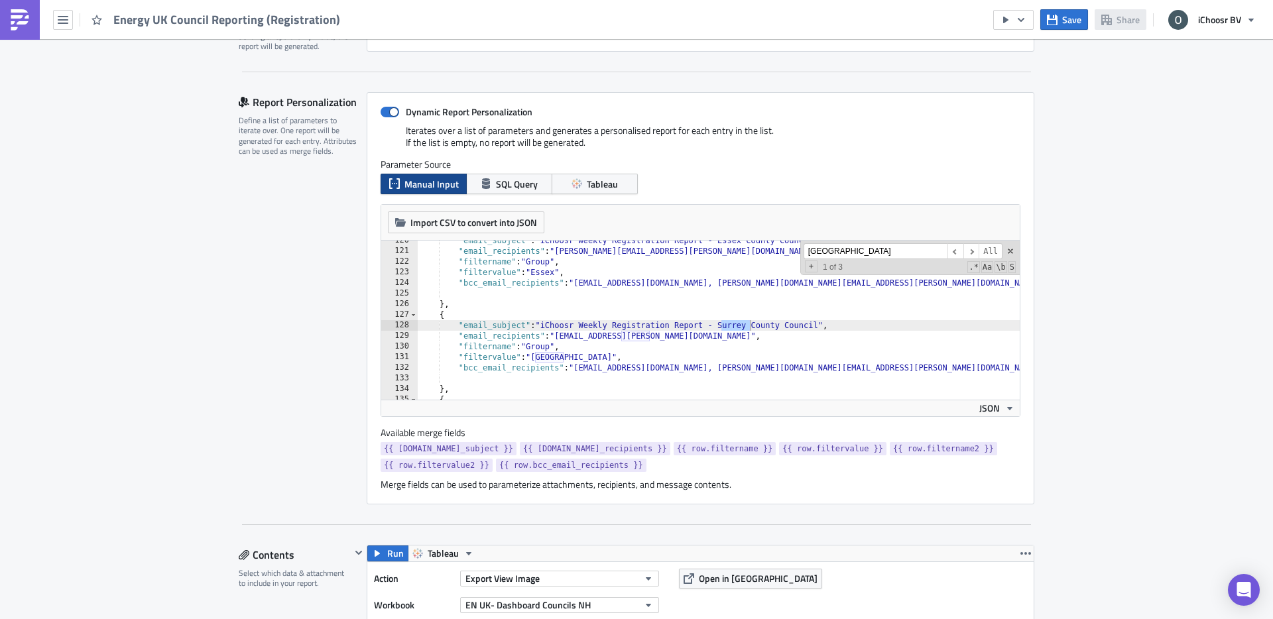
type input "surrey"
click at [552, 345] on div ""email_subject" : "iChoosr Weekly Registration Report - Essex County Council" ,…" at bounding box center [903, 325] width 970 height 180
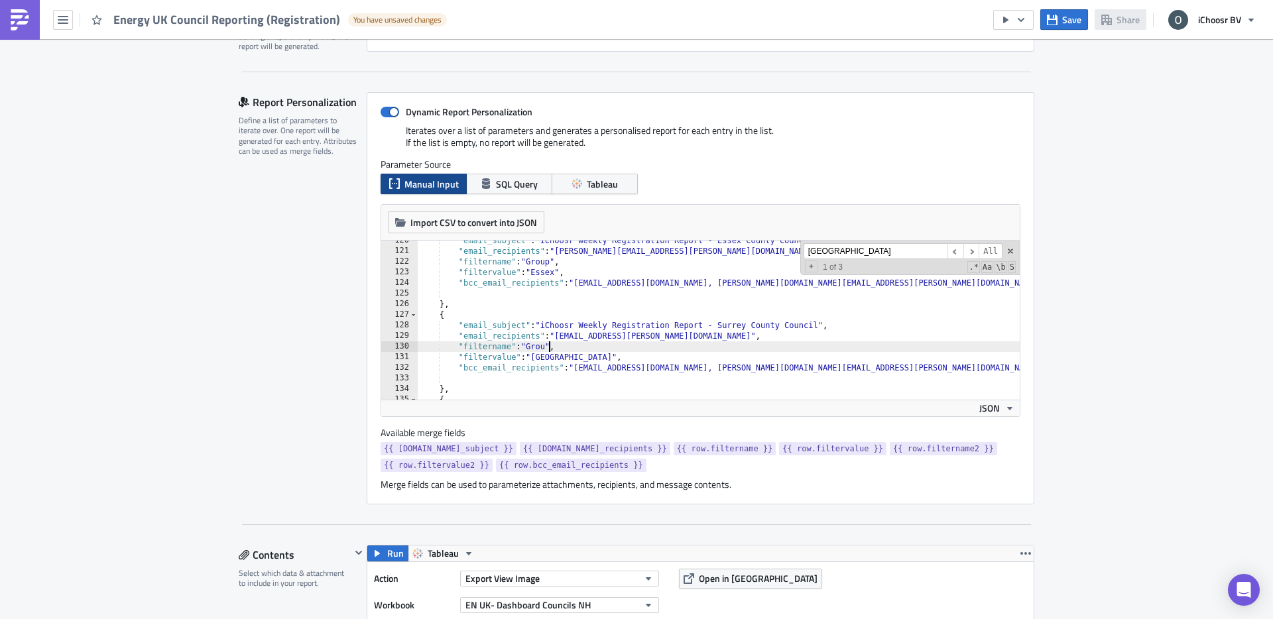
scroll to position [0, 11]
drag, startPoint x: 562, startPoint y: 357, endPoint x: 546, endPoint y: 357, distance: 16.6
click at [546, 357] on div ""email_subject" : "iChoosr Weekly Registration Report - Essex County Council" ,…" at bounding box center [903, 325] width 970 height 180
type textarea ""filtervalue": "BCS","
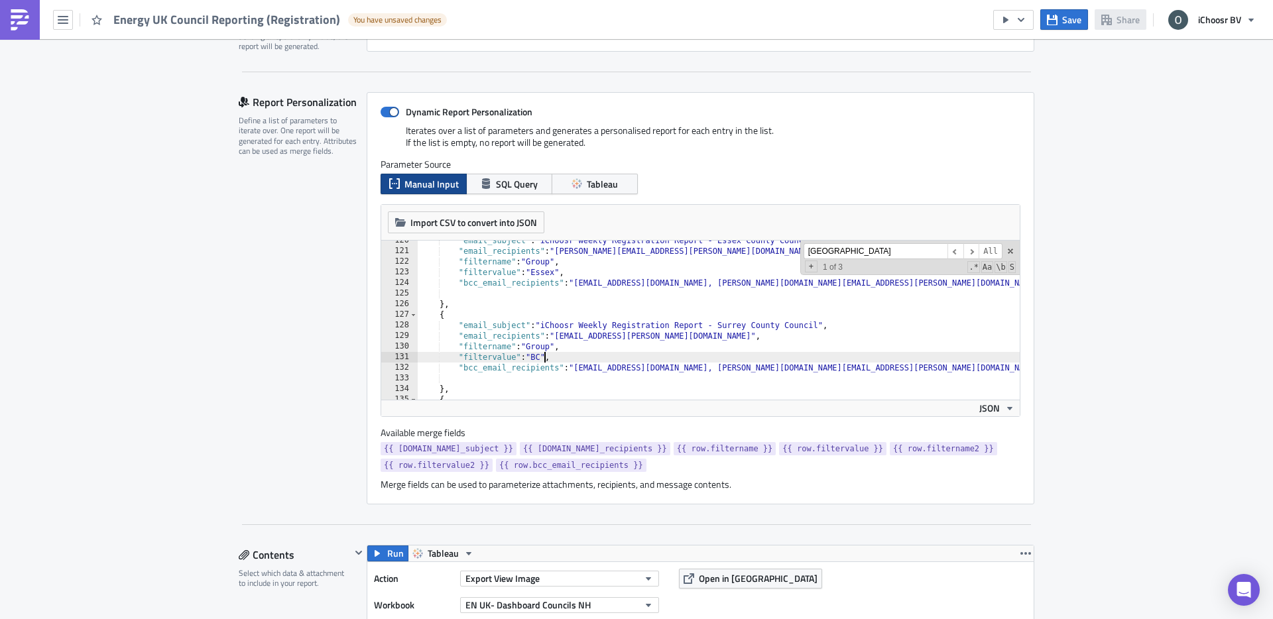
scroll to position [0, 11]
click at [568, 358] on div ""email_subject" : "iChoosr Weekly Registration Report - Essex County Council" ,…" at bounding box center [903, 325] width 970 height 180
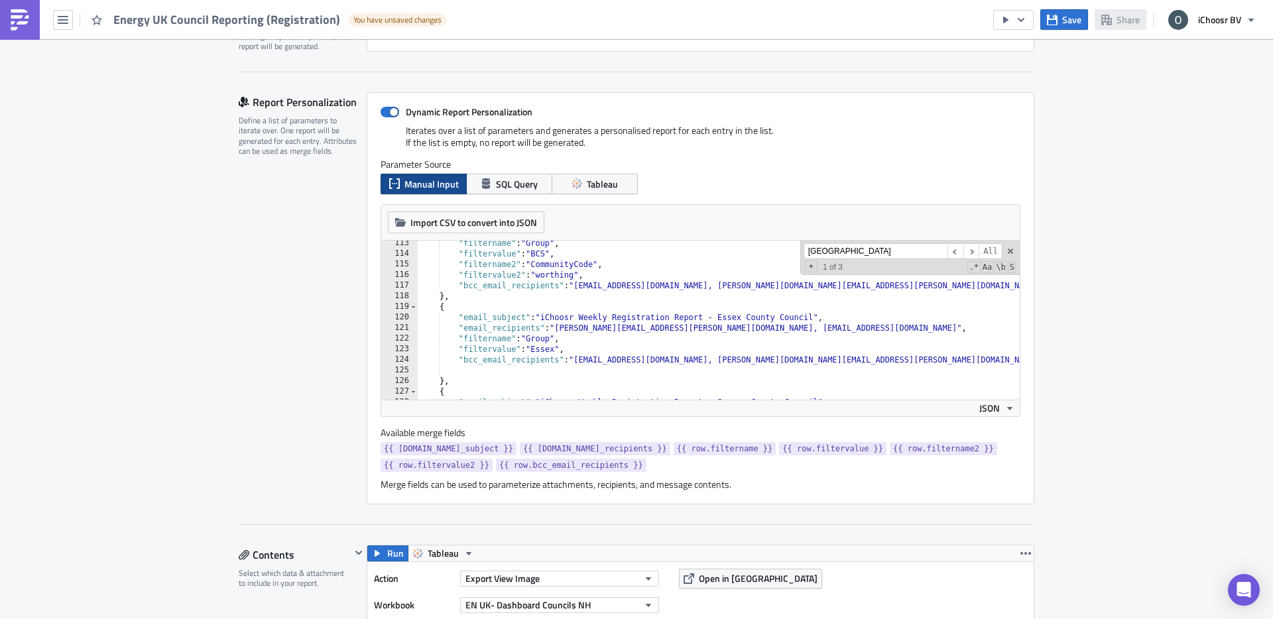
scroll to position [1190, 0]
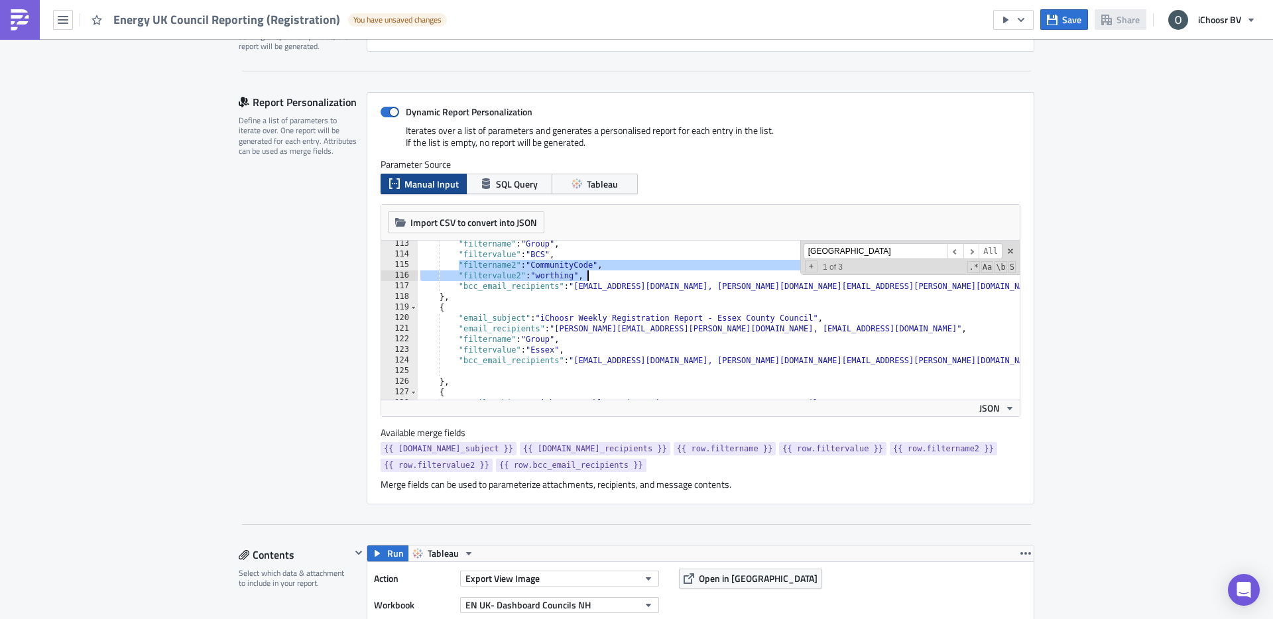
drag, startPoint x: 458, startPoint y: 264, endPoint x: 622, endPoint y: 279, distance: 164.4
click at [622, 279] on div ""filtername" : "Group" , "filtervalue" : "BCS" , "filtername2" : "CommunityCode…" at bounding box center [903, 329] width 970 height 180
type textarea ""filtername2": "CommunityCode", "filtervalue2": "worthing","
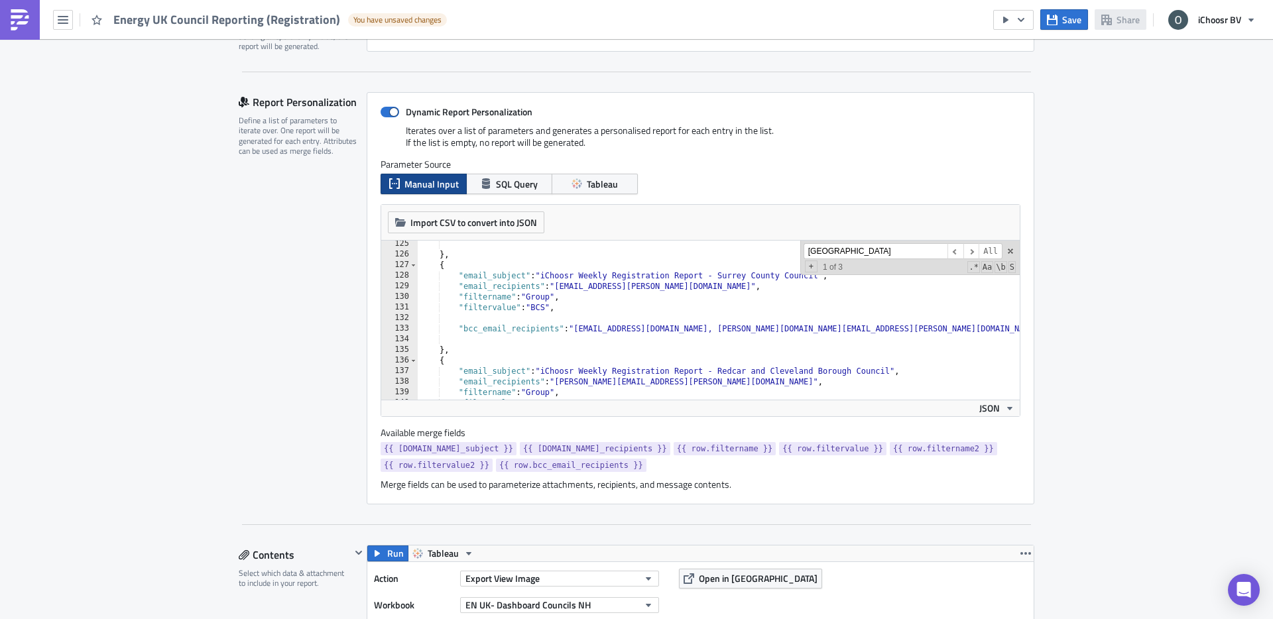
scroll to position [1319, 0]
click at [475, 313] on div "} , { "email_subject" : "iChoosr Weekly Registration Report - Surrey County Cou…" at bounding box center [903, 327] width 970 height 180
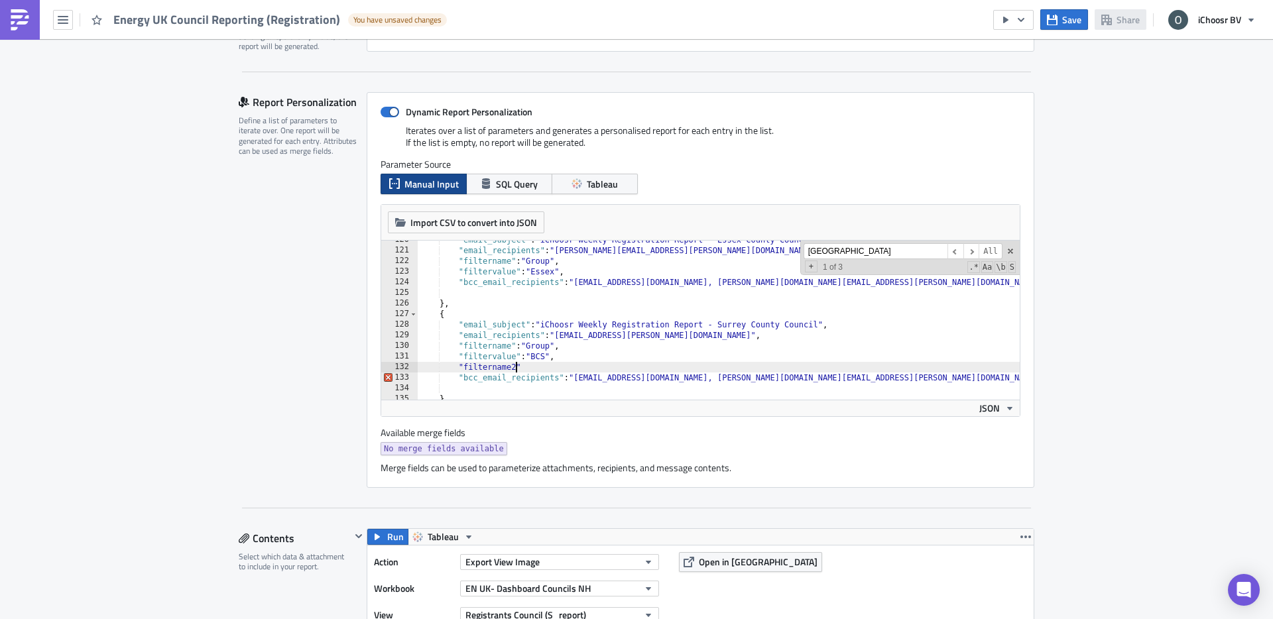
scroll to position [0, 7]
click at [533, 373] on div ""email_subject" : "iChoosr Weekly Registration Report - Essex County Council" ,…" at bounding box center [903, 325] width 970 height 180
click at [524, 365] on div ""email_subject" : "iChoosr Weekly Registration Report - Essex County Council" ,…" at bounding box center [903, 325] width 970 height 180
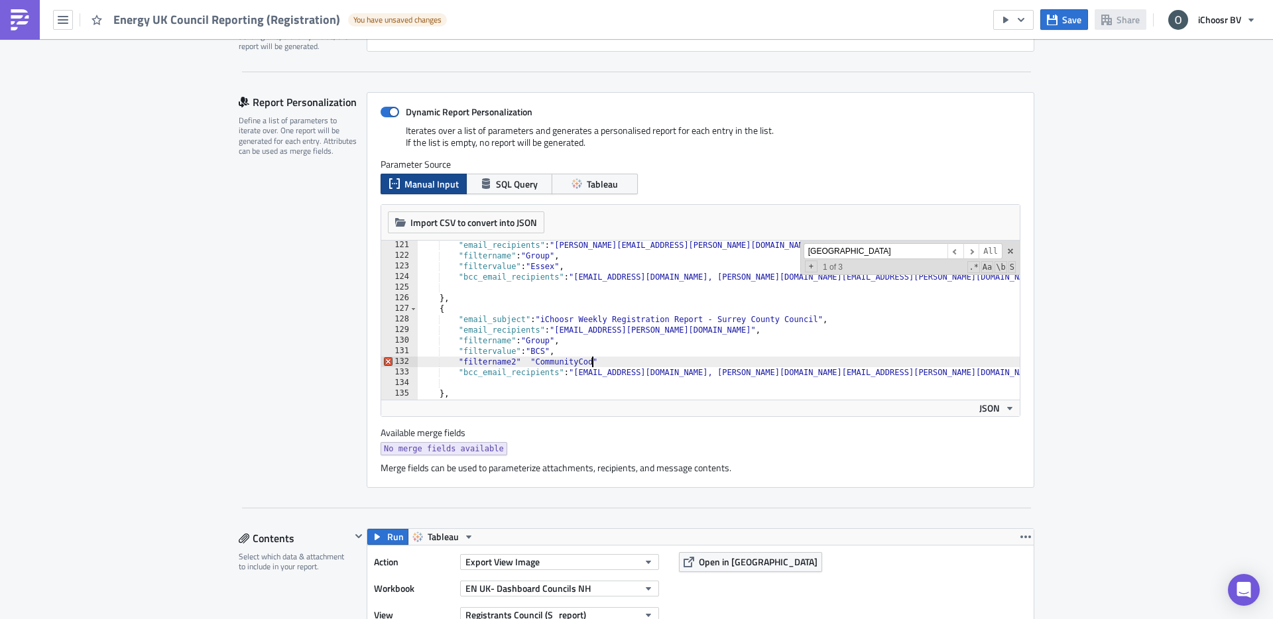
scroll to position [0, 14]
type textarea ""filtername2" "CommunityCode""
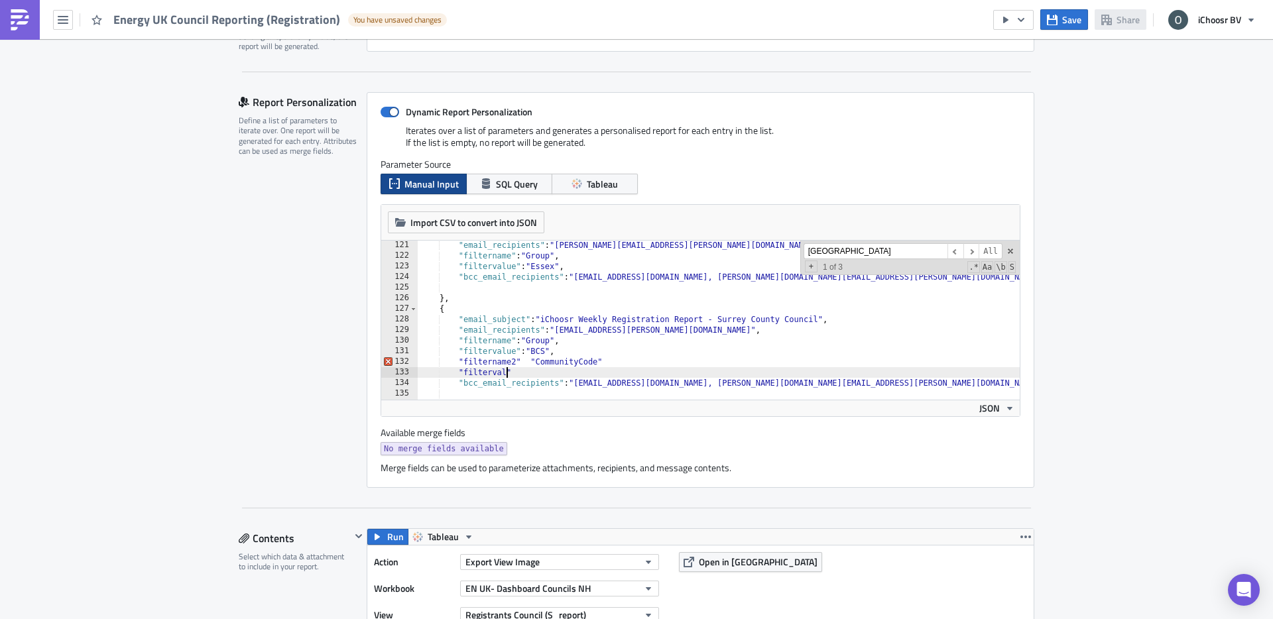
scroll to position [0, 7]
click at [528, 366] on div ""email_recipients" : "Rachel.Porter@essex.gov.uk, Charlotte.Farrant@essex.gov.u…" at bounding box center [903, 330] width 970 height 180
click at [546, 373] on div ""email_recipients" : "Rachel.Porter@essex.gov.uk, Charlotte.Farrant@essex.gov.u…" at bounding box center [903, 330] width 970 height 180
click at [533, 362] on div ""email_recipients" : "Rachel.Porter@essex.gov.uk, Charlotte.Farrant@essex.gov.u…" at bounding box center [903, 330] width 970 height 180
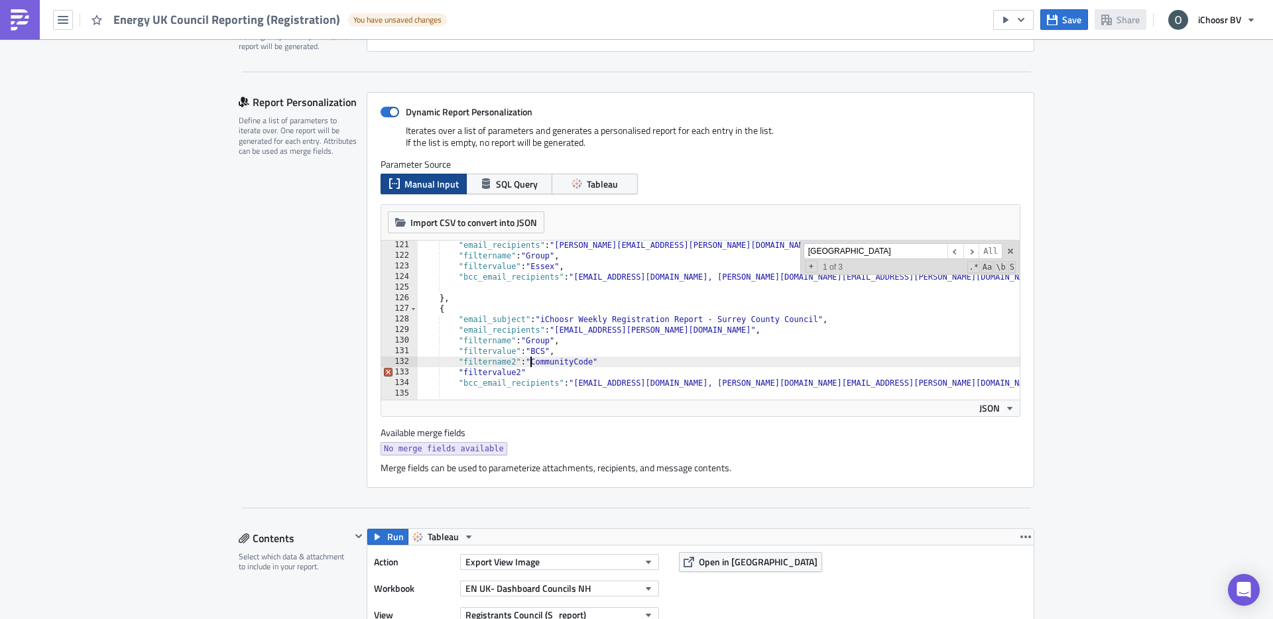
click at [530, 347] on div ""email_recipients" : "Rachel.Porter@essex.gov.uk, Charlotte.Farrant@essex.gov.u…" at bounding box center [903, 330] width 970 height 180
click at [530, 359] on div ""email_recipients" : "Rachel.Porter@essex.gov.uk, Charlotte.Farrant@essex.gov.u…" at bounding box center [903, 330] width 970 height 180
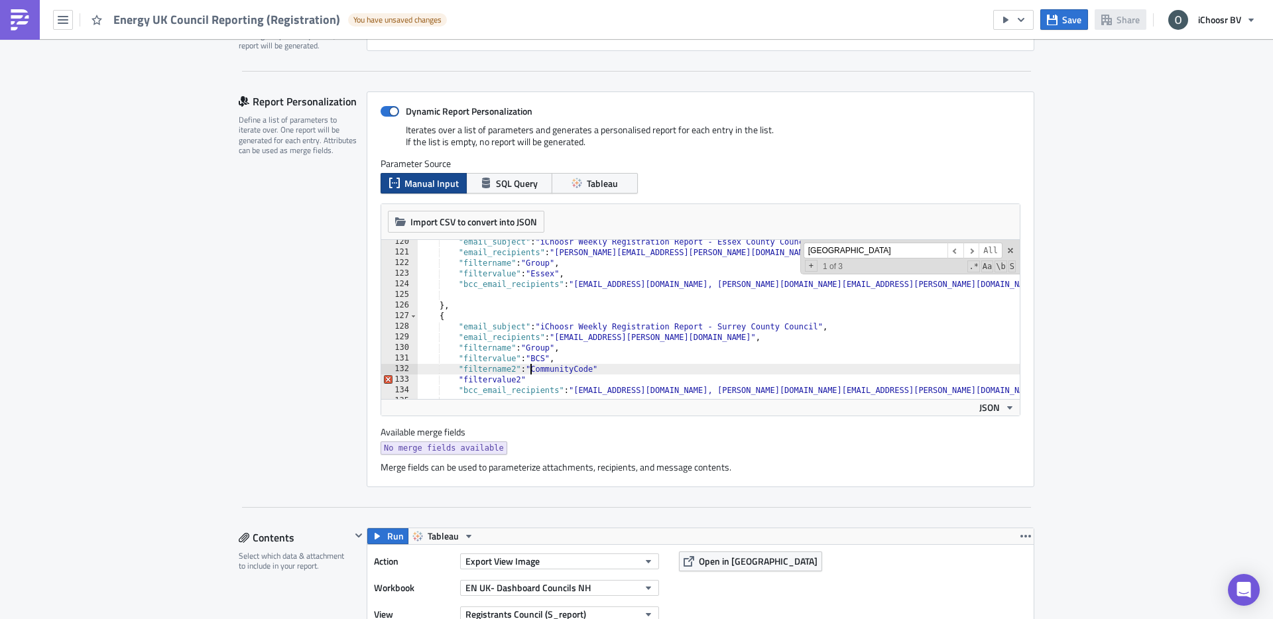
scroll to position [1279, 0]
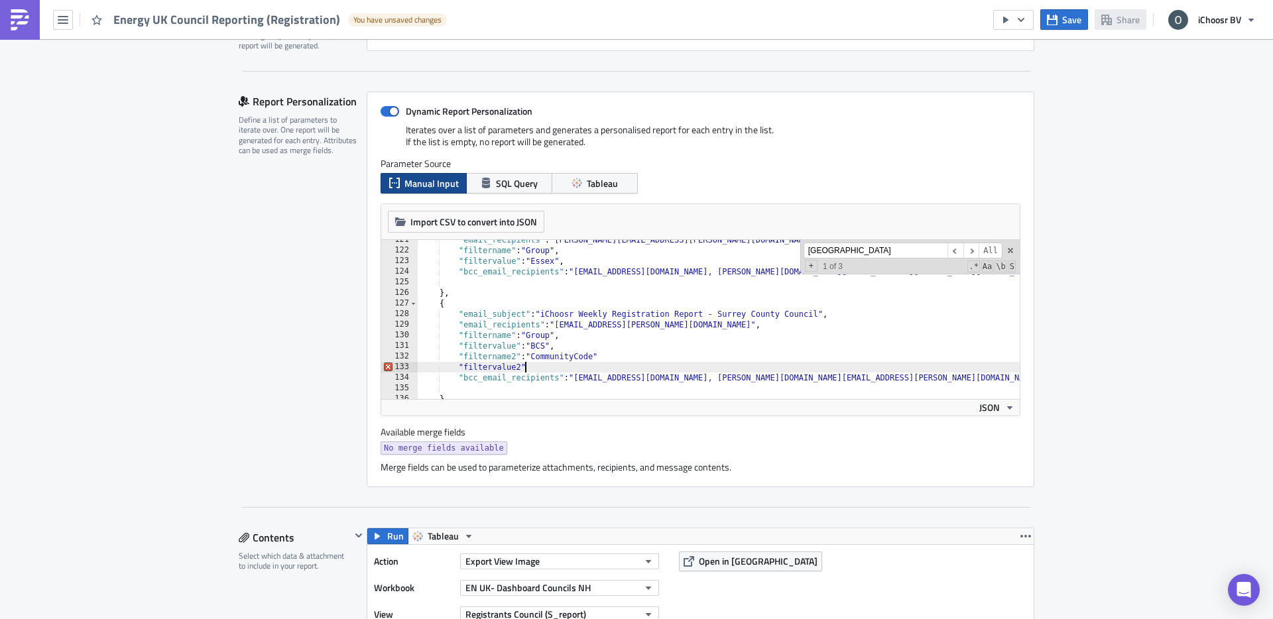
click at [540, 368] on div ""email_recipients" : "Rachel.Porter@essex.gov.uk, Charlotte.Farrant@essex.gov.u…" at bounding box center [903, 325] width 970 height 180
click at [538, 367] on div ""email_recipients" : "Rachel.Porter@essex.gov.uk, Charlotte.Farrant@essex.gov.u…" at bounding box center [903, 325] width 970 height 180
paste textarea "elmbridge"
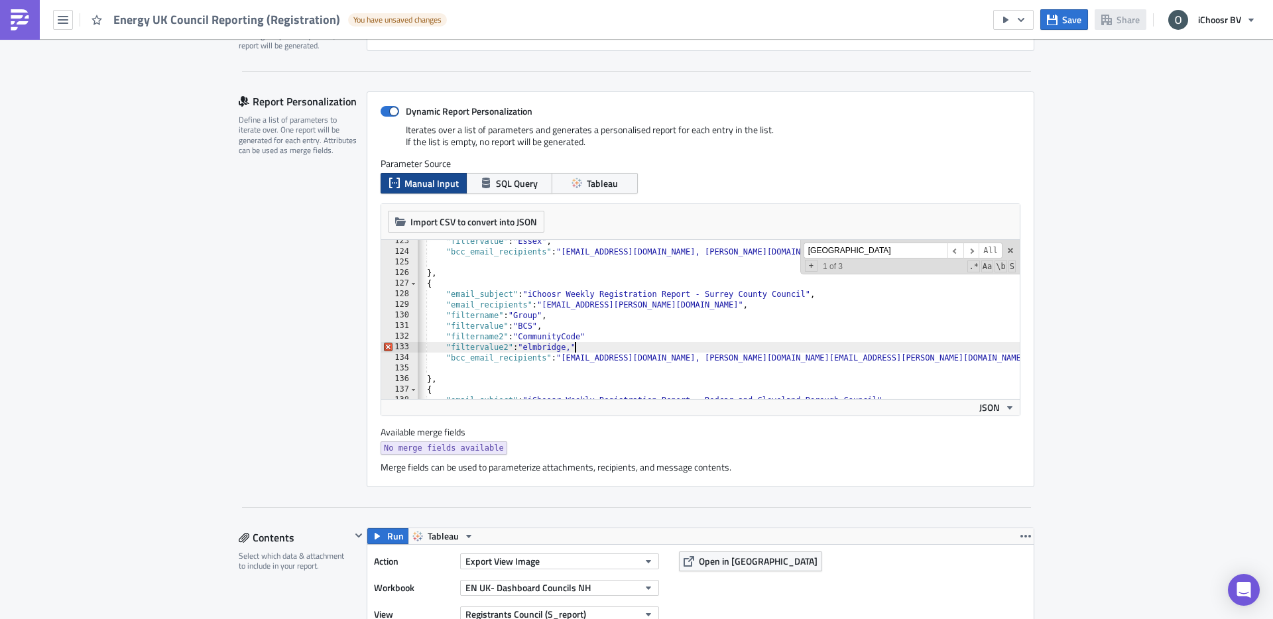
scroll to position [0, 14]
paste textarea "guildford"
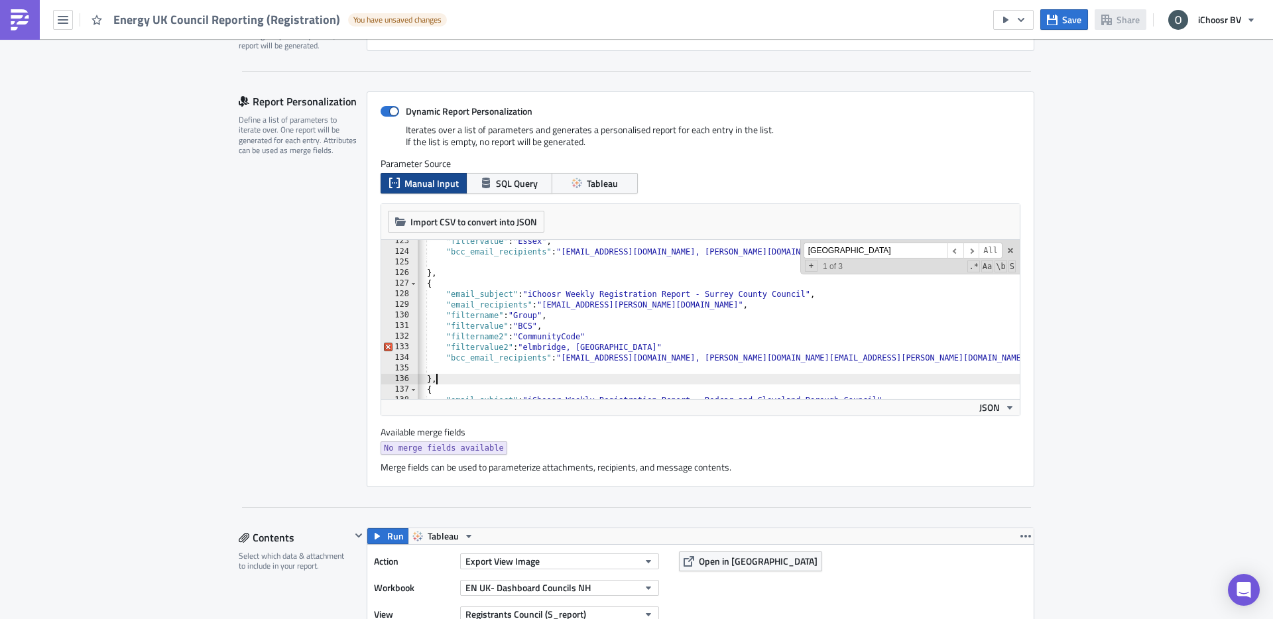
click at [553, 383] on div ""filtervalue" : "Essex" , "bcc_email_recipients" : "layla@ichoosr.com, oliver.k…" at bounding box center [890, 326] width 970 height 180
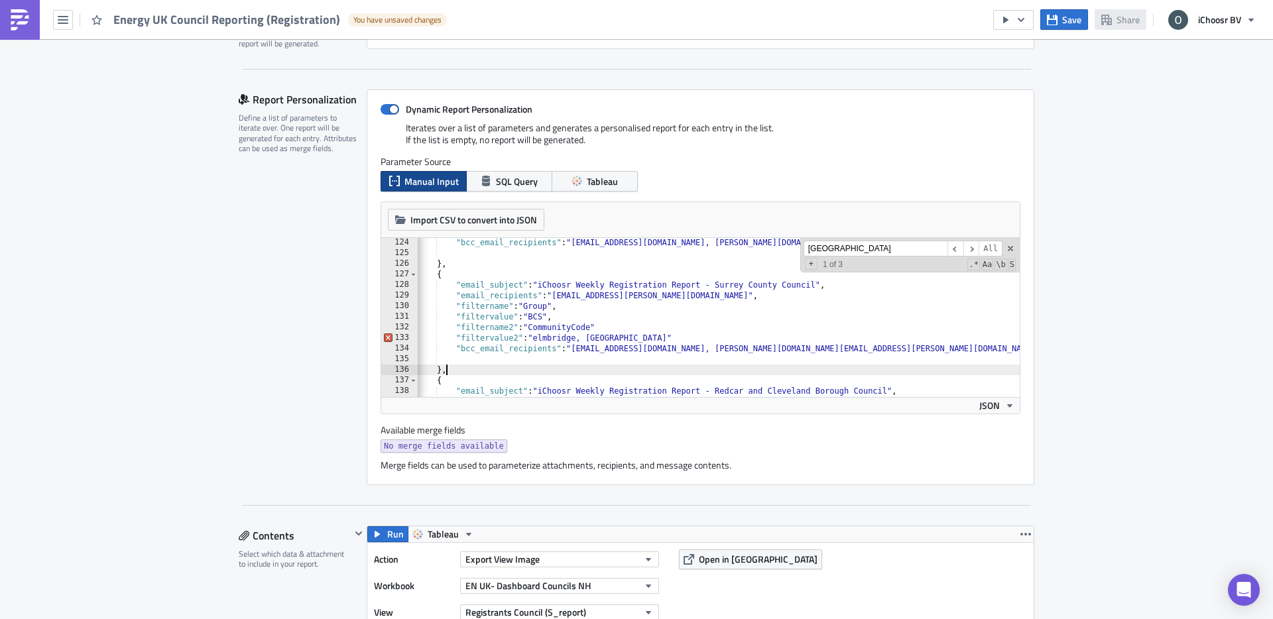
scroll to position [1305, 0]
click at [607, 323] on div ""bcc_email_recipients" : "layla@ichoosr.com, oliver.kenyon@ichoosr.com, rhianno…" at bounding box center [900, 327] width 970 height 180
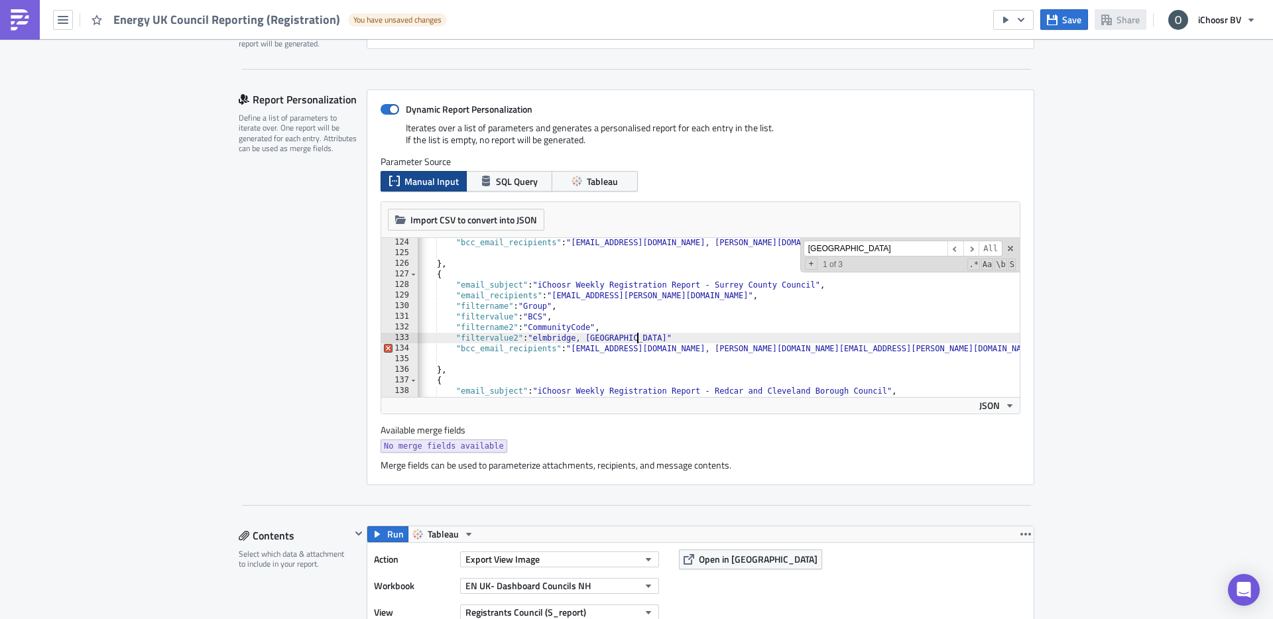
click at [648, 339] on div ""bcc_email_recipients" : "layla@ichoosr.com, oliver.kenyon@ichoosr.com, rhianno…" at bounding box center [900, 327] width 970 height 180
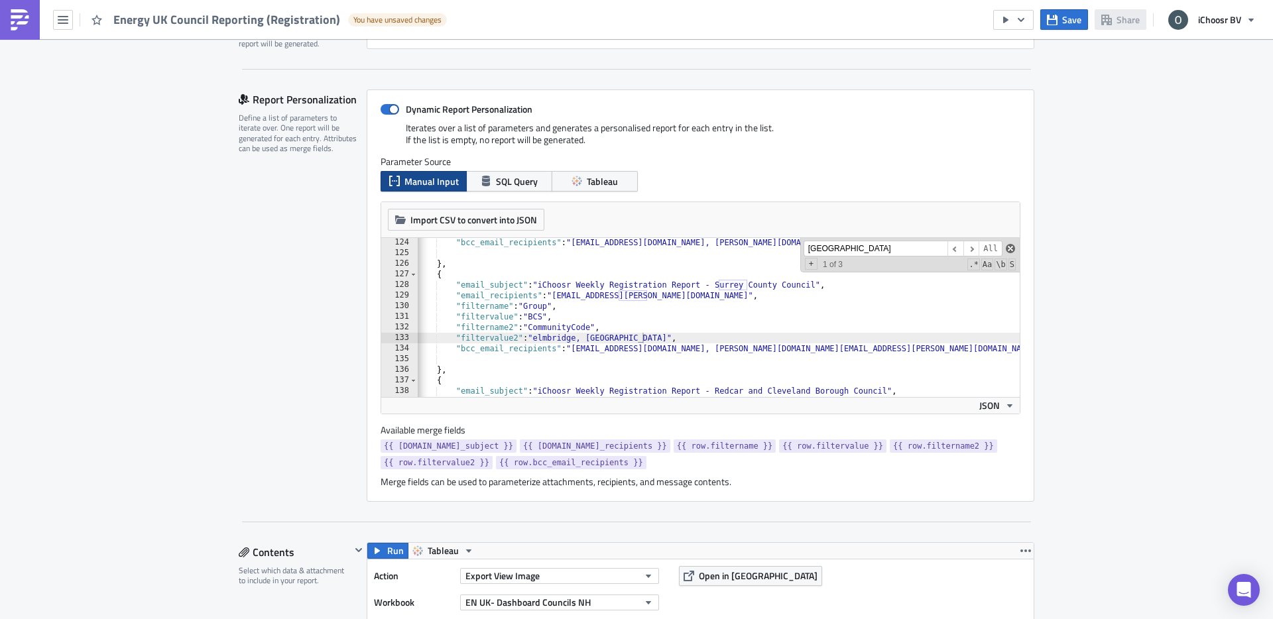
click at [1007, 250] on span at bounding box center [1010, 248] width 9 height 9
click at [1030, 19] on button "button" at bounding box center [1013, 20] width 40 height 20
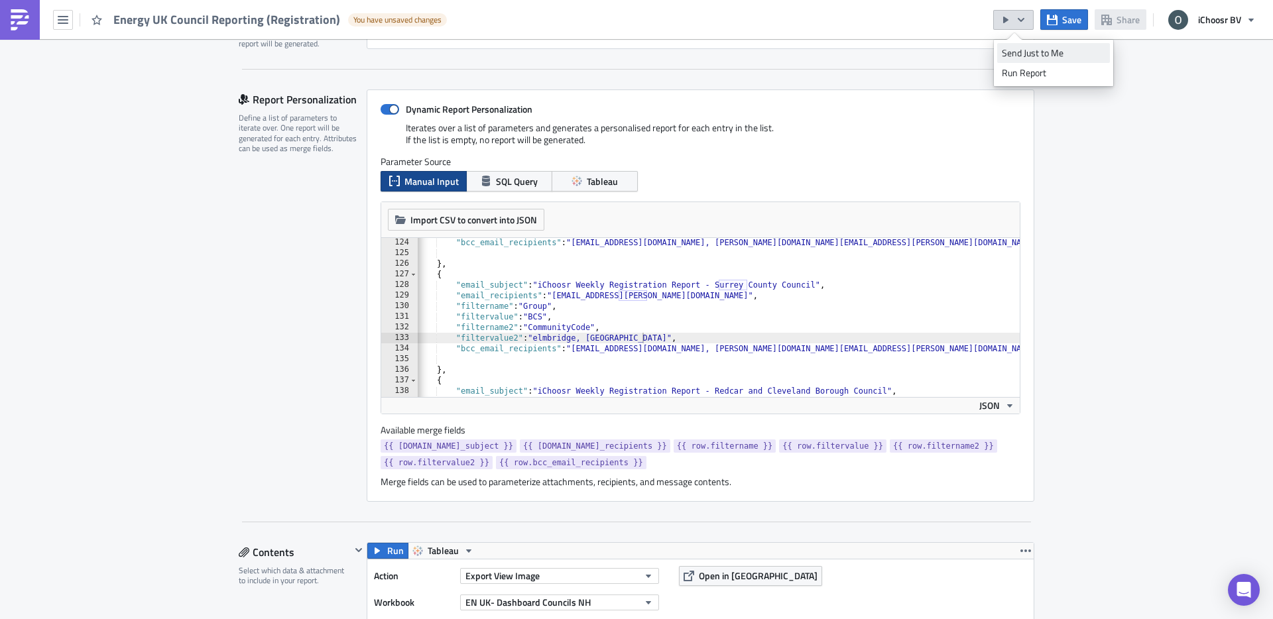
click at [1035, 46] on div "Send Just to Me" at bounding box center [1053, 52] width 103 height 13
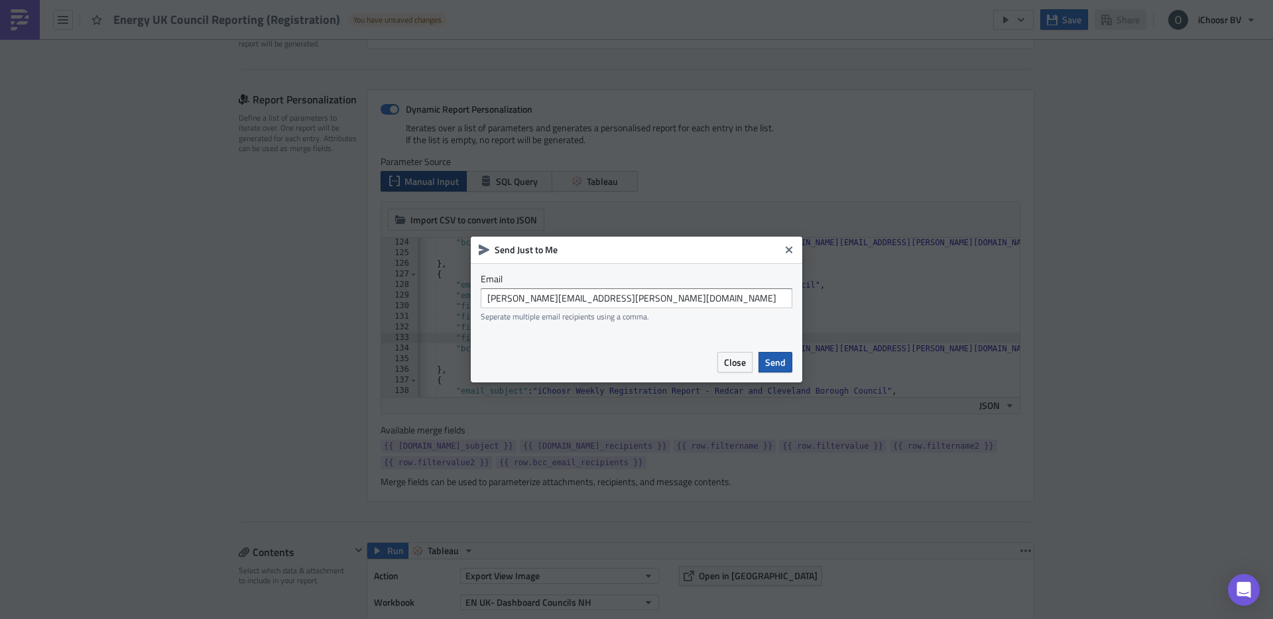
click at [767, 359] on span "Send" at bounding box center [775, 362] width 21 height 14
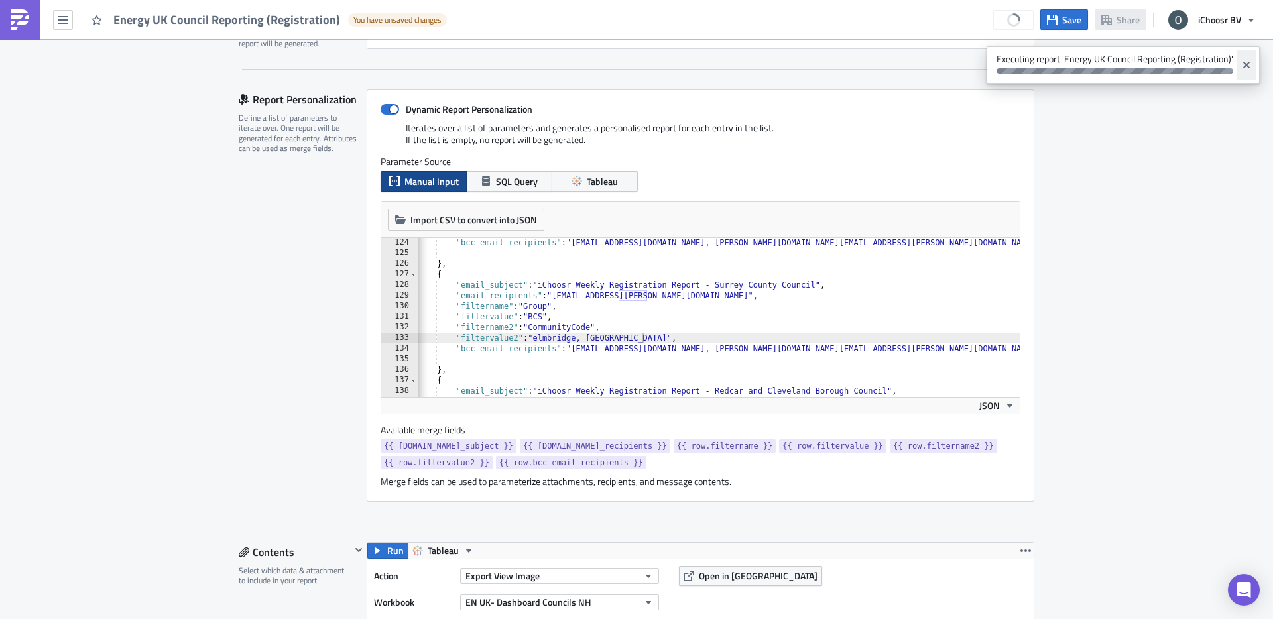
click at [1246, 65] on icon "Close" at bounding box center [1246, 65] width 7 height 7
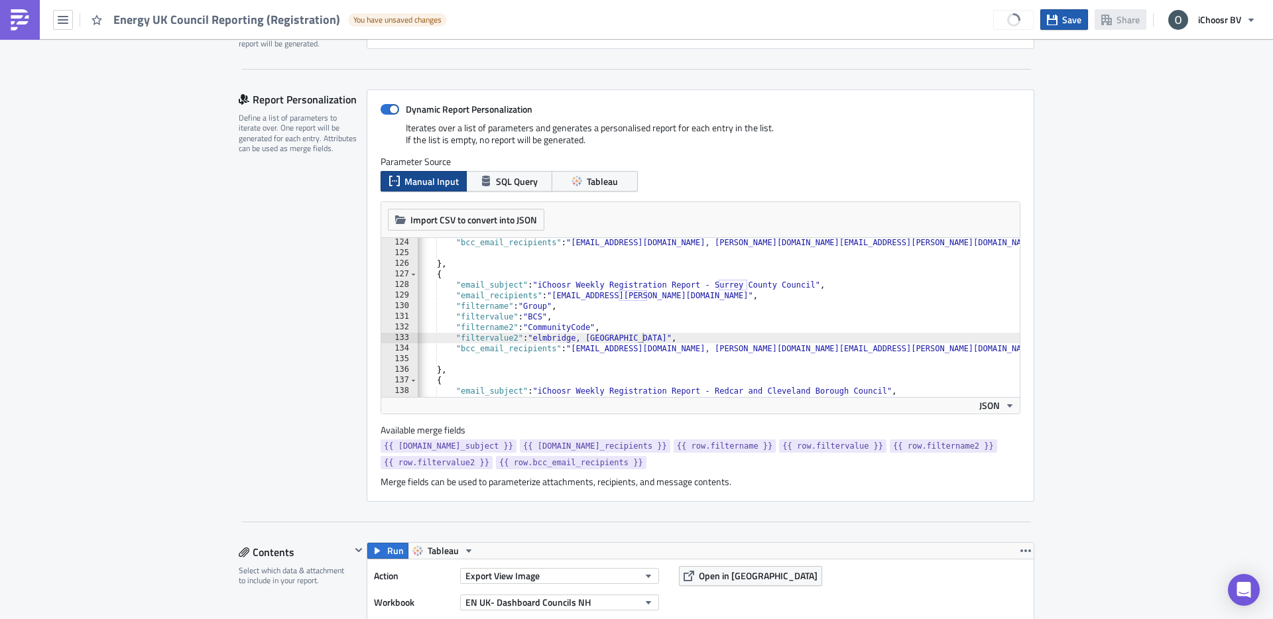
click at [1063, 15] on span "Save" at bounding box center [1071, 20] width 19 height 14
click at [1063, 27] on button "Save" at bounding box center [1064, 19] width 48 height 21
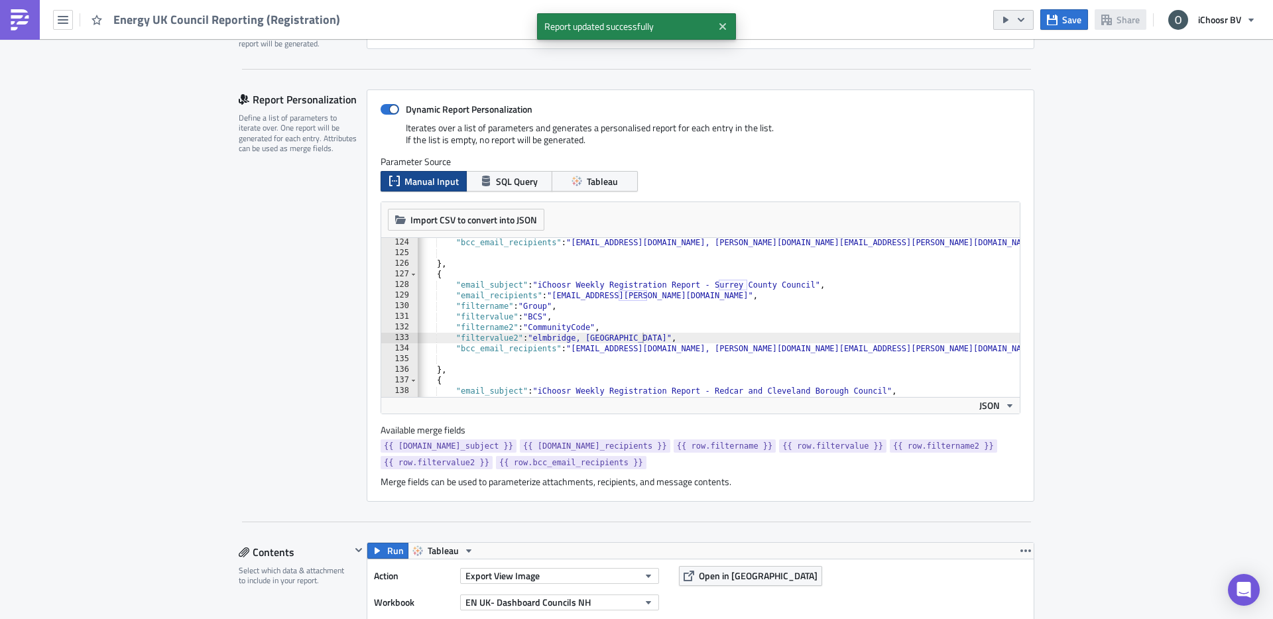
click at [1023, 16] on icon "button" at bounding box center [1021, 20] width 11 height 11
click at [1018, 56] on div "Send Just to Me" at bounding box center [1053, 52] width 103 height 13
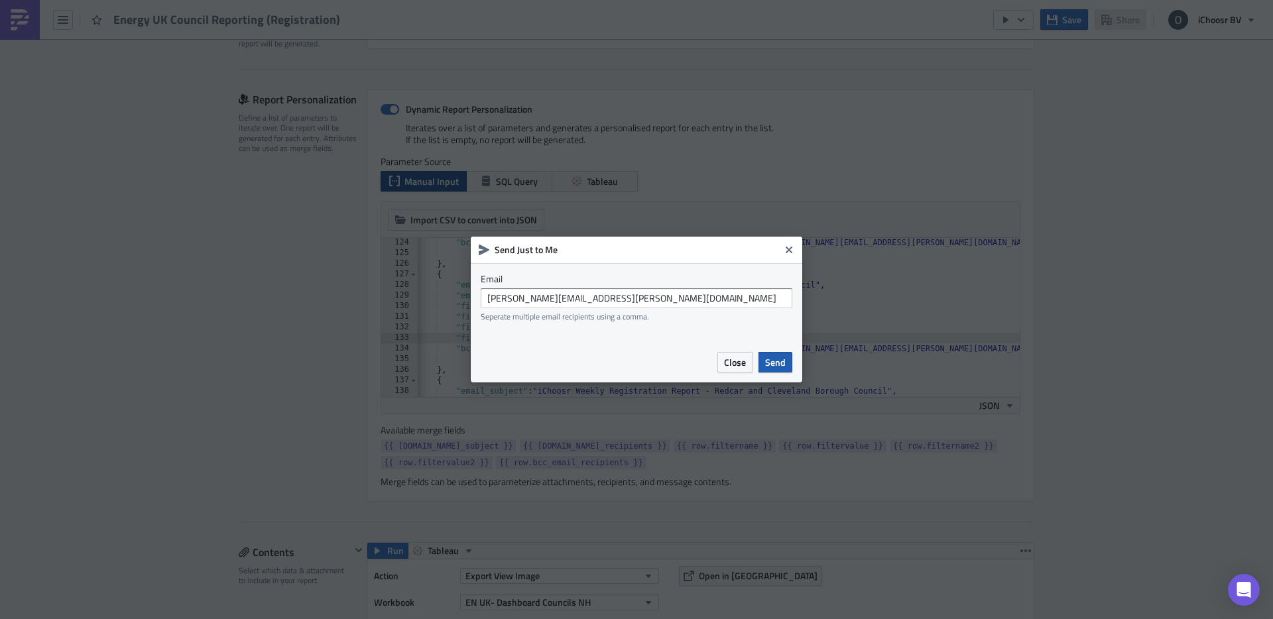
click at [772, 359] on span "Send" at bounding box center [775, 362] width 21 height 14
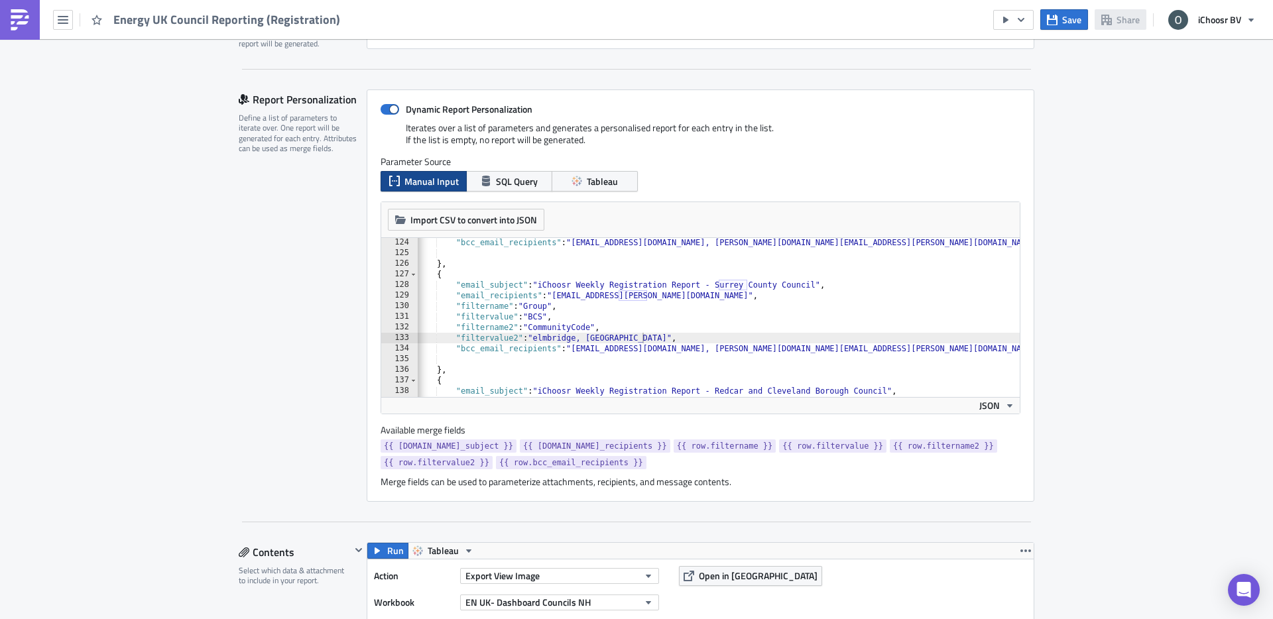
click at [589, 337] on div ""bcc_email_recipients" : "layla@ichoosr.com, oliver.kenyon@ichoosr.com, rhianno…" at bounding box center [900, 327] width 970 height 180
click at [1068, 20] on span "Save" at bounding box center [1071, 20] width 19 height 14
click at [1021, 19] on icon "button" at bounding box center [1021, 20] width 11 height 11
click at [1035, 52] on div "Send Just to Me" at bounding box center [1053, 52] width 103 height 13
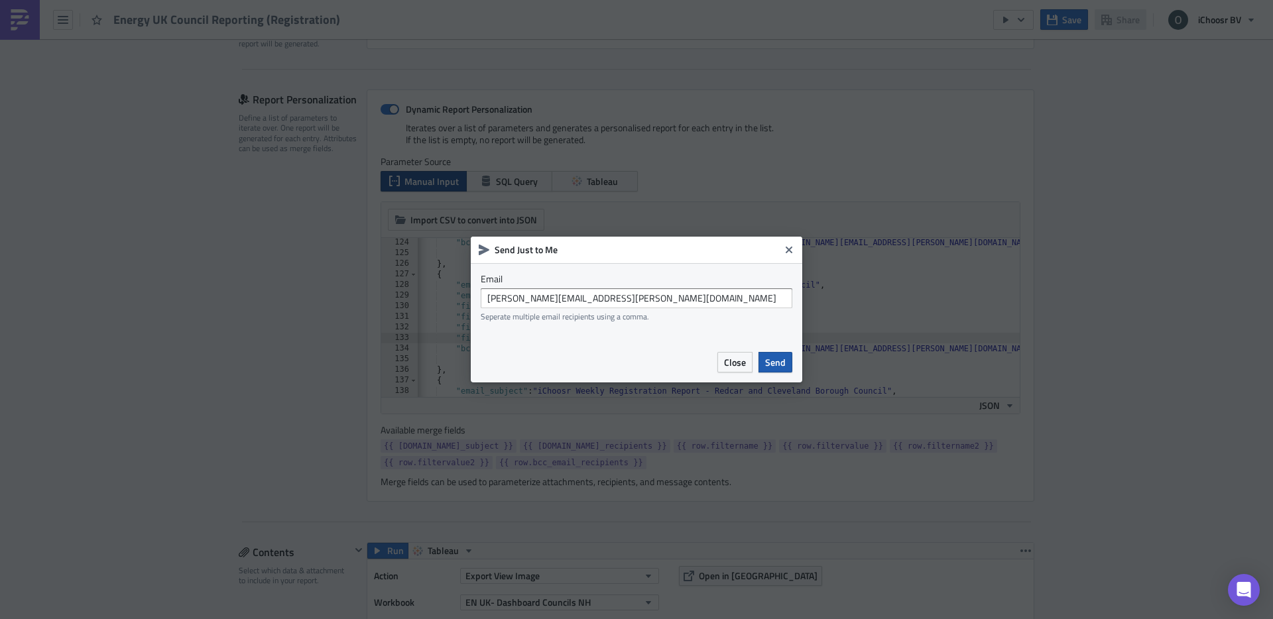
click at [771, 369] on span "Send" at bounding box center [775, 362] width 21 height 14
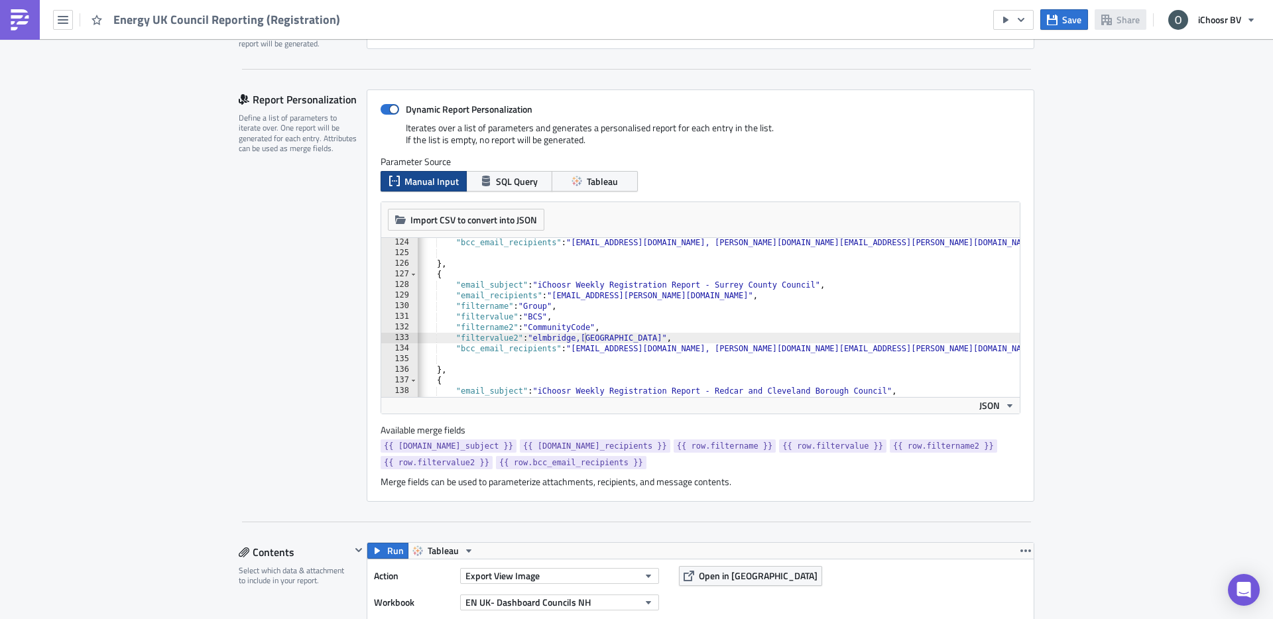
click at [585, 342] on div ""bcc_email_recipients" : "layla@ichoosr.com, oliver.kenyon@ichoosr.com, rhianno…" at bounding box center [900, 327] width 970 height 180
click at [1076, 18] on span "Save" at bounding box center [1071, 20] width 19 height 14
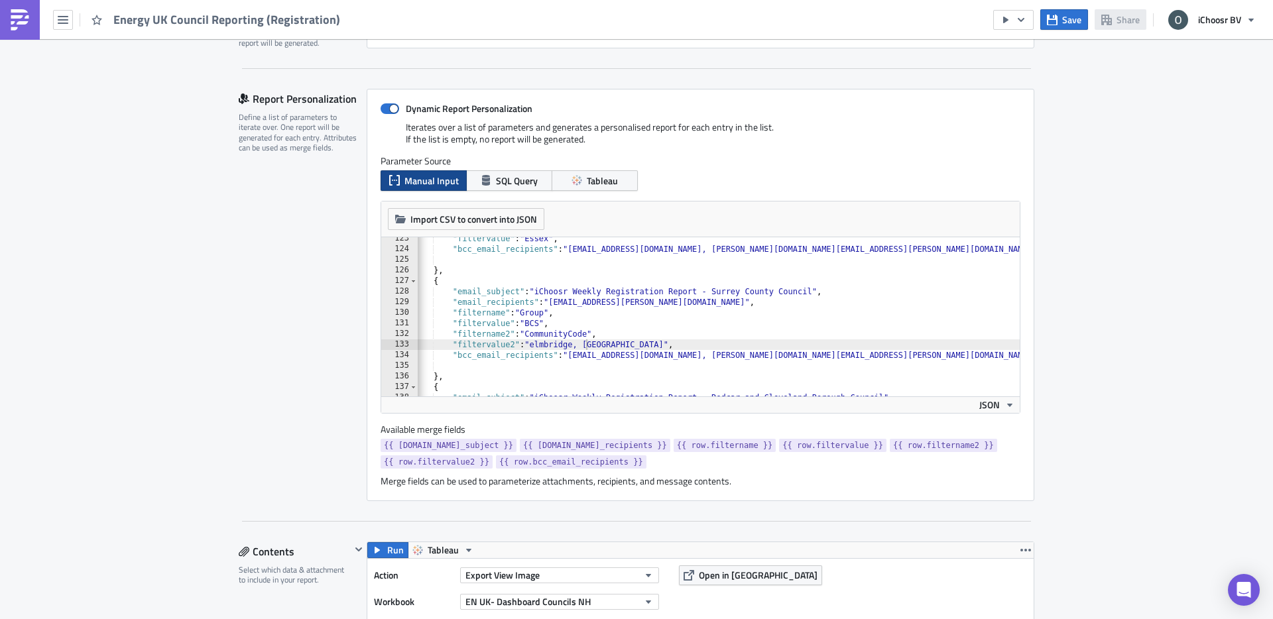
scroll to position [0, 11]
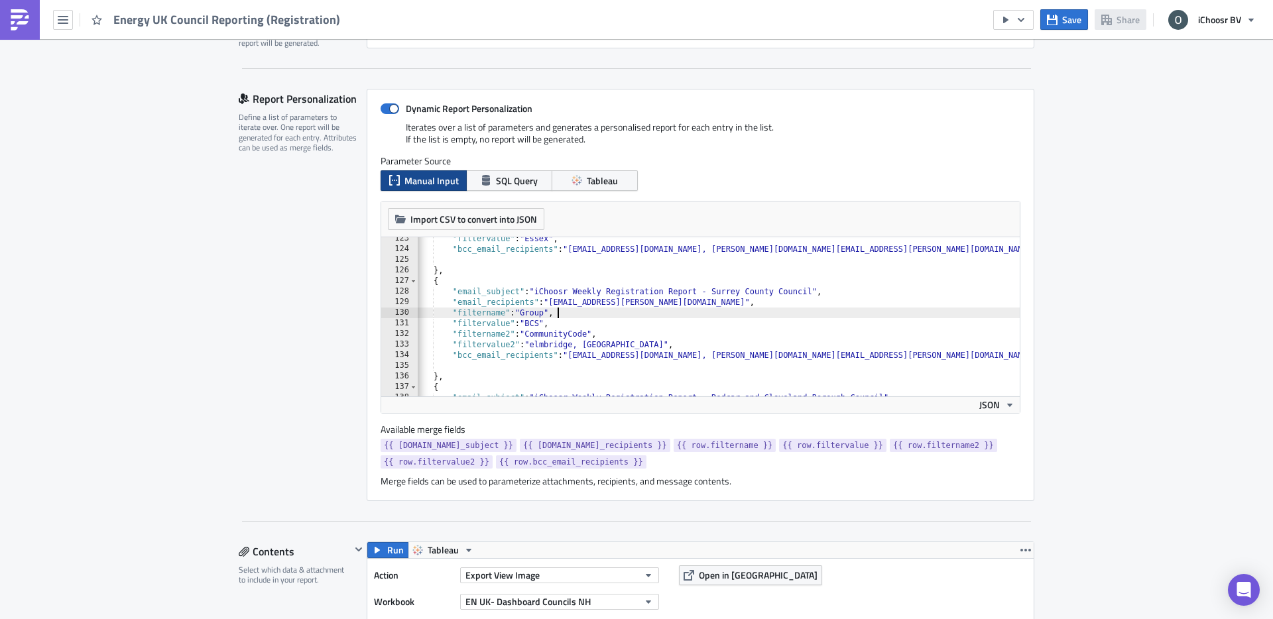
click at [589, 317] on div ""filtervalue" : "Essex" , "bcc_email_recipients" : "layla@ichoosr.com, oliver.k…" at bounding box center [897, 323] width 970 height 180
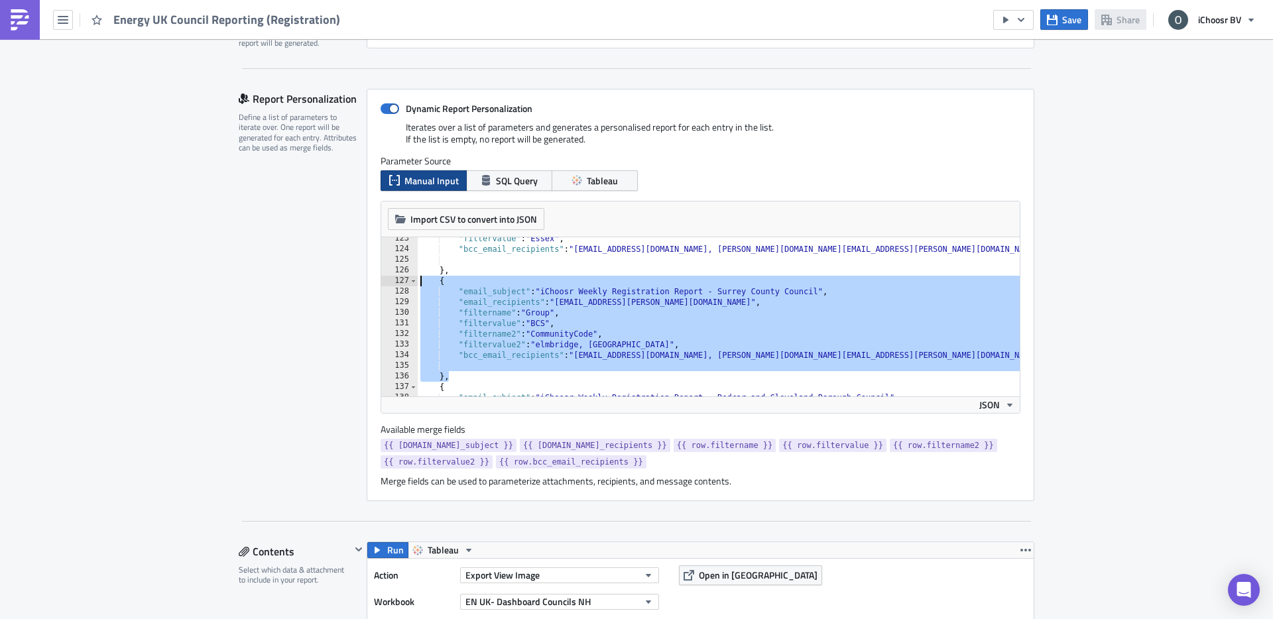
scroll to position [0, 0]
drag, startPoint x: 473, startPoint y: 375, endPoint x: 391, endPoint y: 280, distance: 125.0
click at [391, 280] on div ""filtername": "Group", 123 124 125 126 127 128 129 130 131 132 133 134 135 136 …" at bounding box center [700, 316] width 638 height 159
type textarea "{ "email_subject": "iChoosr Weekly Registration Report - Surrey County Council","
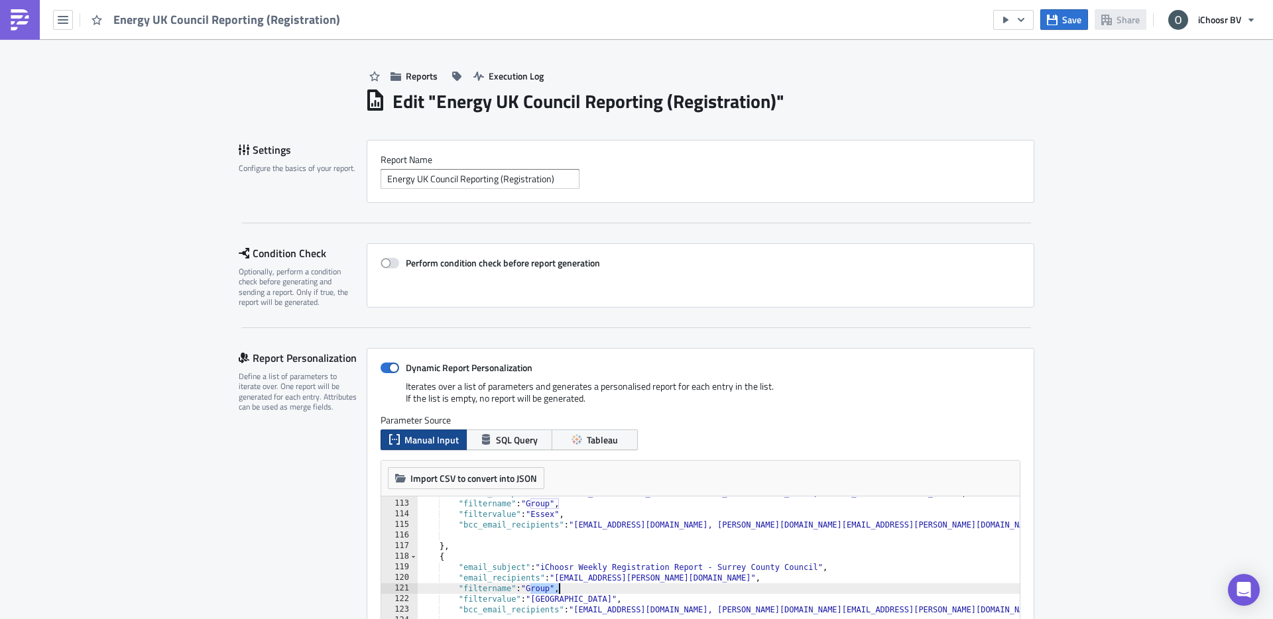
scroll to position [1186, 0]
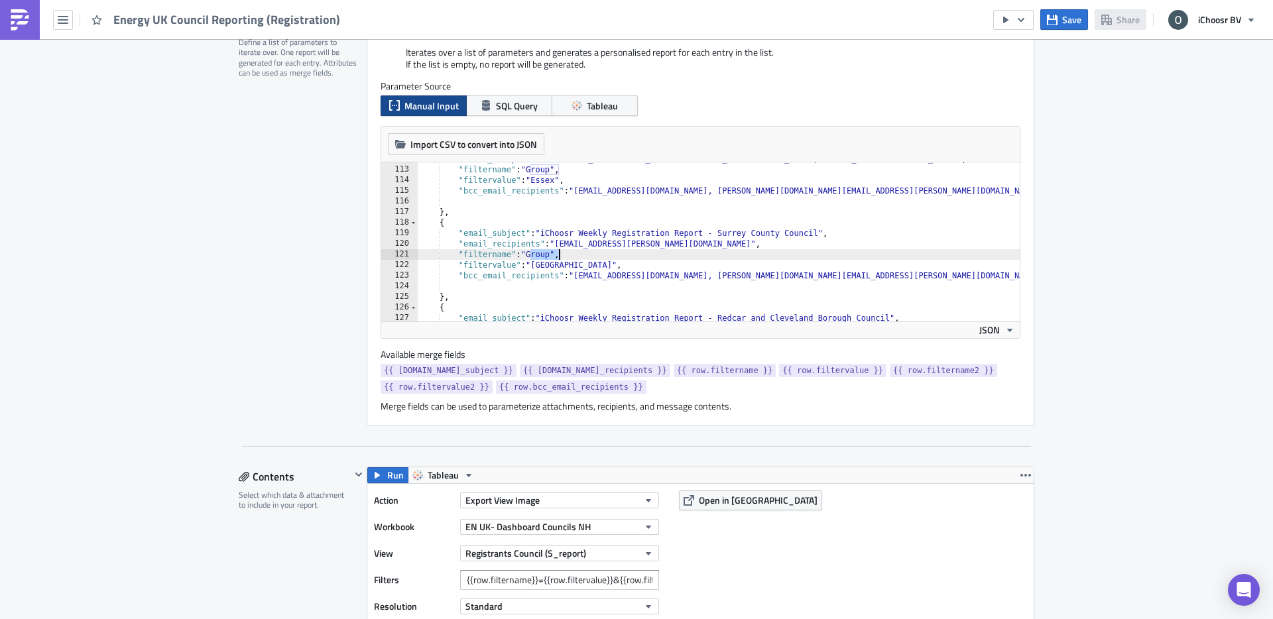
click at [565, 262] on div ""email_recipients" : "Rachel.Porter@essex.gov.uk, Charlotte.Farrant@essex.gov.u…" at bounding box center [903, 244] width 970 height 180
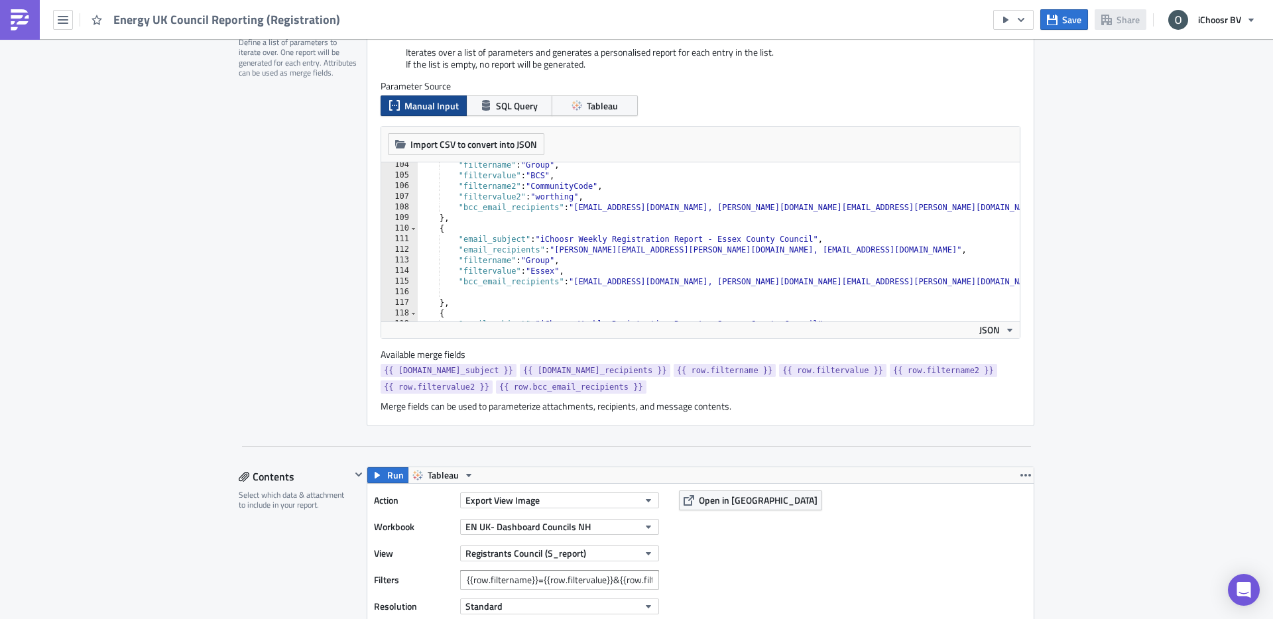
scroll to position [1100, 0]
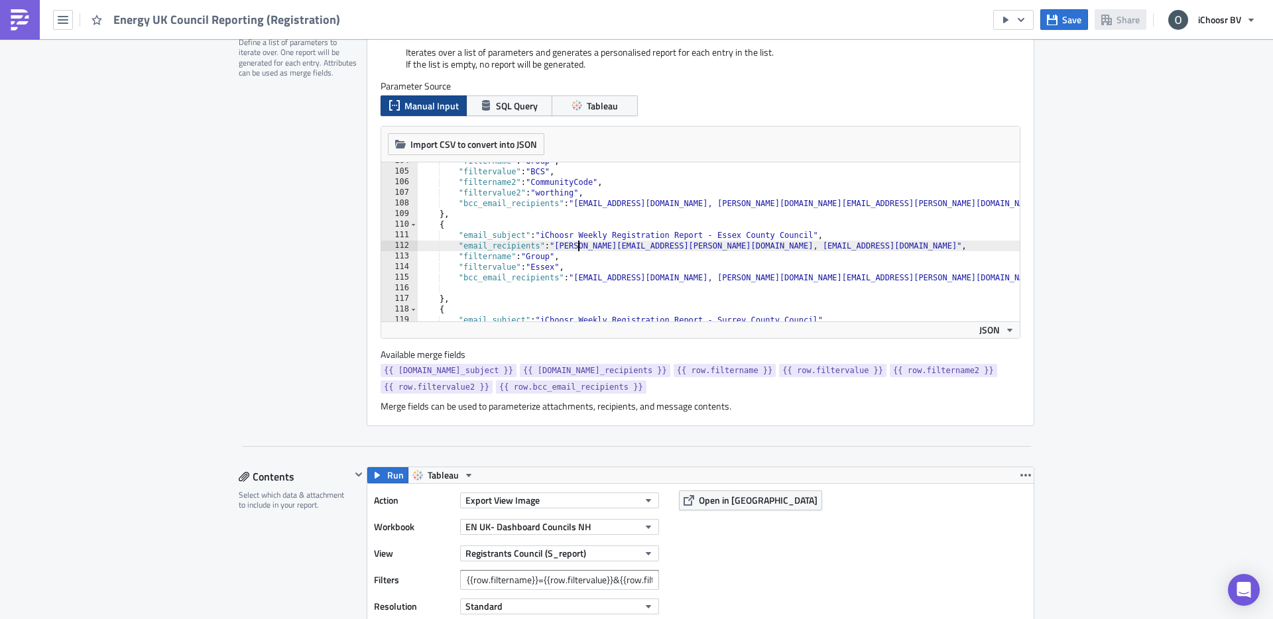
click at [579, 249] on div ""filtername" : "Group" , "filtervalue" : "BCS" , "filtername2" : "CommunityCode…" at bounding box center [903, 246] width 970 height 180
type textarea ""email_recipients": "Rachel.Porter@essex.gov.uk, Charlotte.Farrant@essex.gov.uk…"
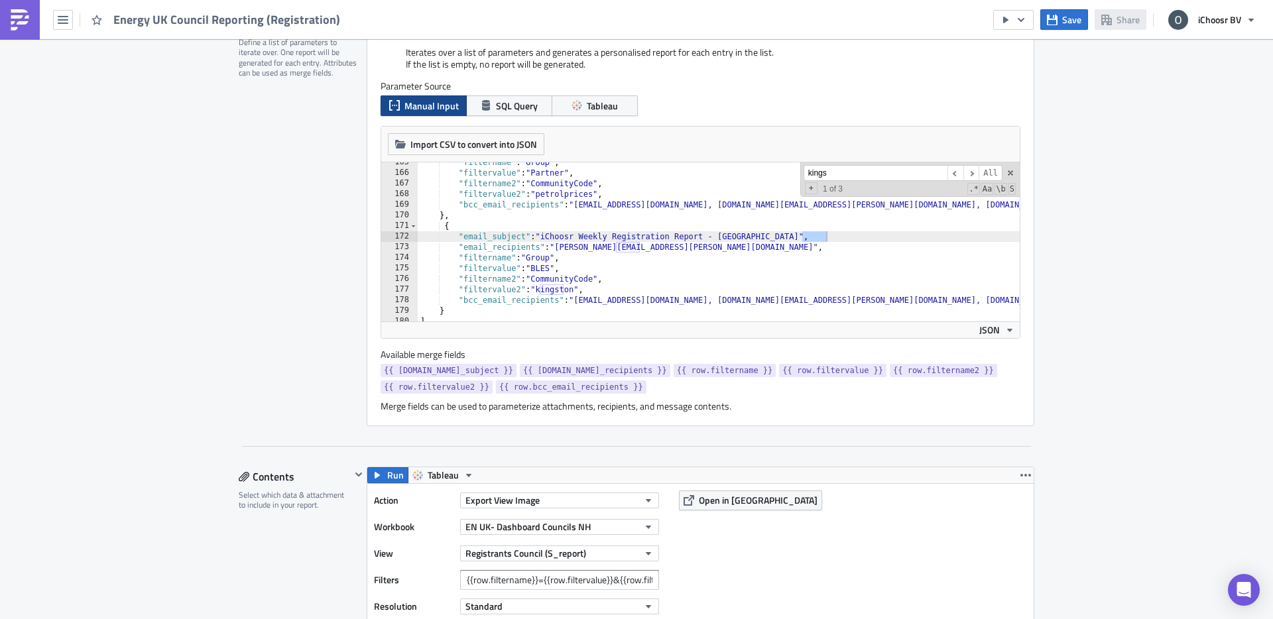
type input "kings"
click at [602, 243] on div ""filtername" : "Group" , "filtervalue" : "Partner" , "filtername2" : "Community…" at bounding box center [903, 247] width 970 height 180
drag, startPoint x: 687, startPoint y: 246, endPoint x: 561, endPoint y: 248, distance: 126.0
click at [561, 248] on div ""filtername" : "Group" , "filtervalue" : "Partner" , "filtername2" : "Community…" at bounding box center [903, 247] width 970 height 180
paste textarea "joseph.wood@kingston.gov.uk; chris.rimington@kingston.gov.uk"
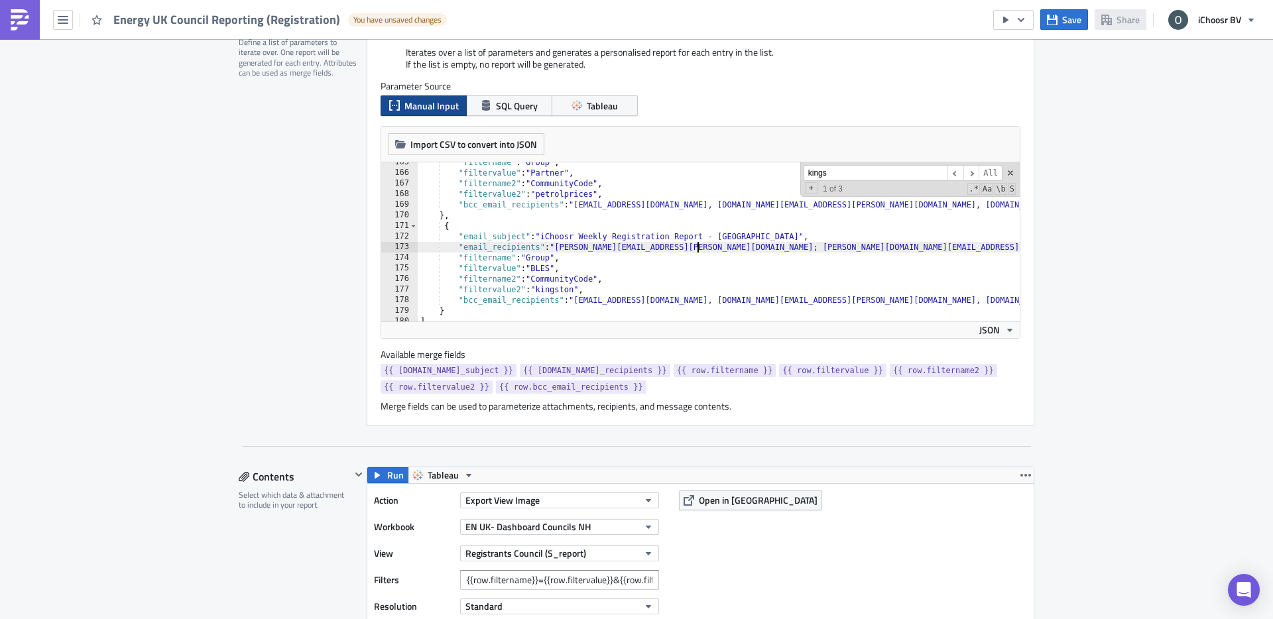
click at [697, 250] on div ""filtername" : "Group" , "filtervalue" : "Partner" , "filtername2" : "Community…" at bounding box center [903, 247] width 970 height 180
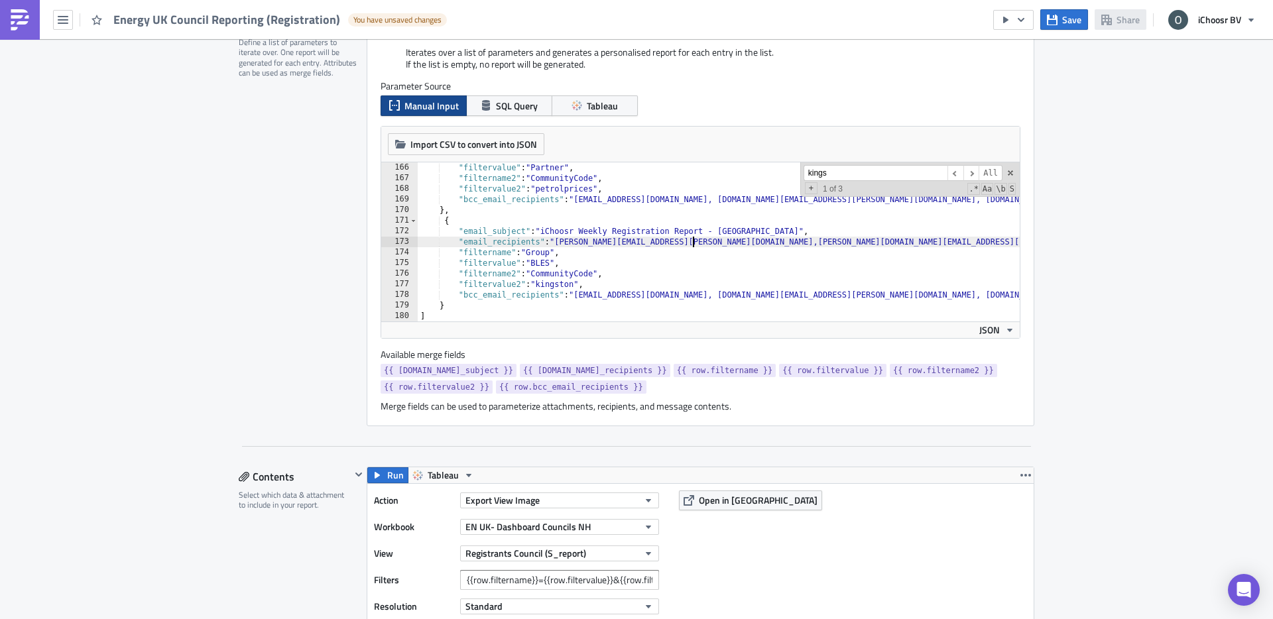
scroll to position [0, 23]
click at [872, 272] on div ""filtervalue" : "Partner" , "filtername2" : "CommunityCode" , "filtervalue2" : …" at bounding box center [903, 252] width 970 height 180
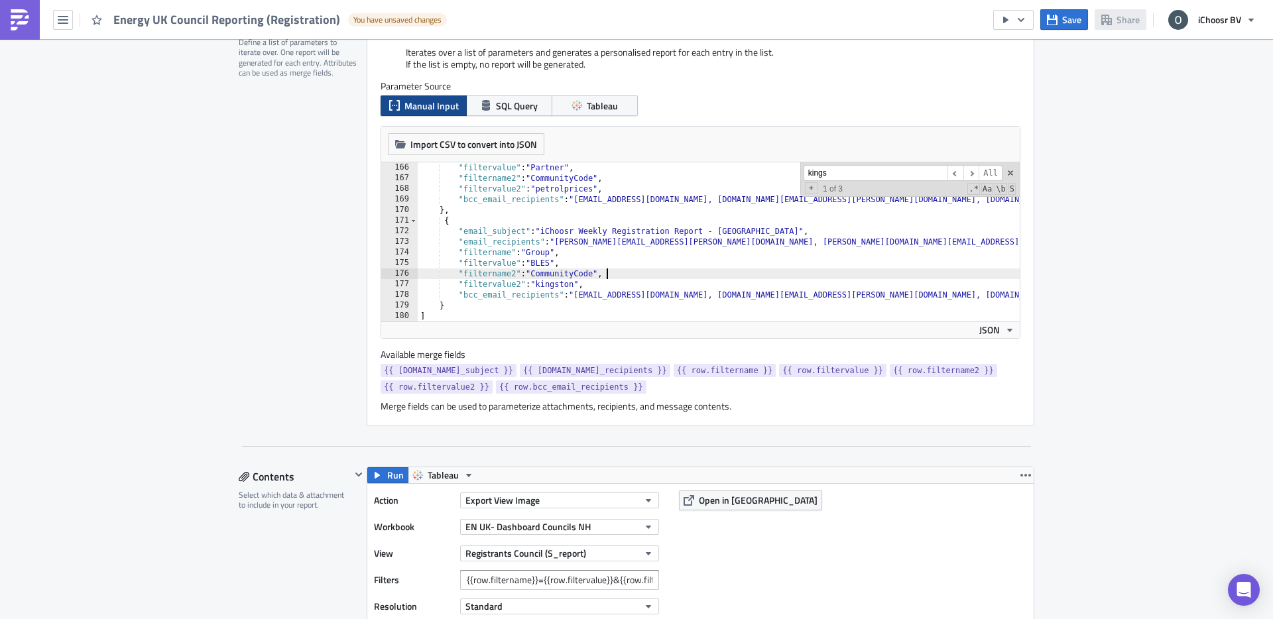
scroll to position [0, 15]
type textarea ""filtername2": "CommunityCode","
click at [1011, 172] on span at bounding box center [1010, 172] width 9 height 9
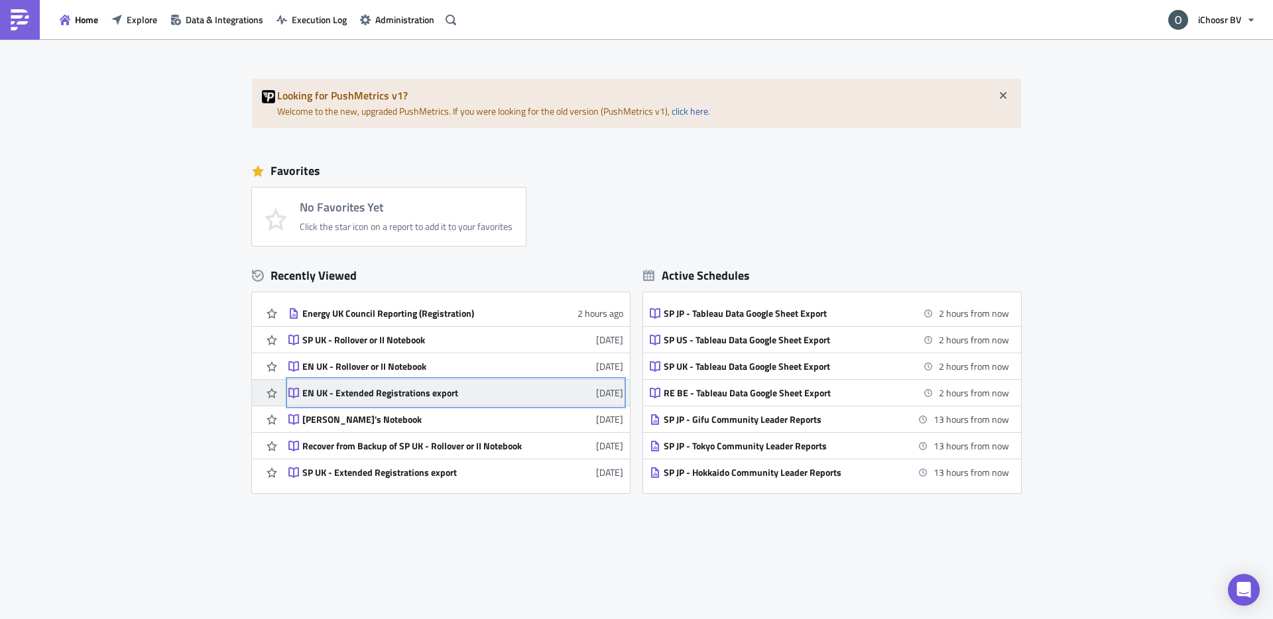
click at [384, 391] on div "EN UK - Extended Registrations export" at bounding box center [418, 393] width 232 height 12
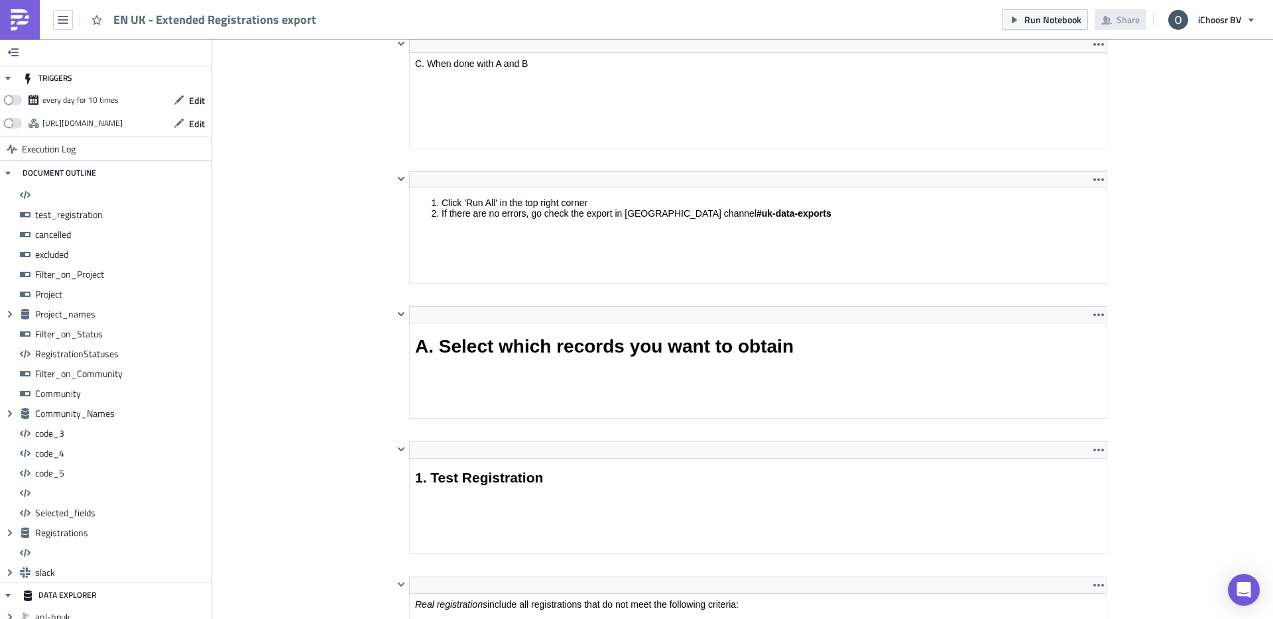
scroll to position [152, 712]
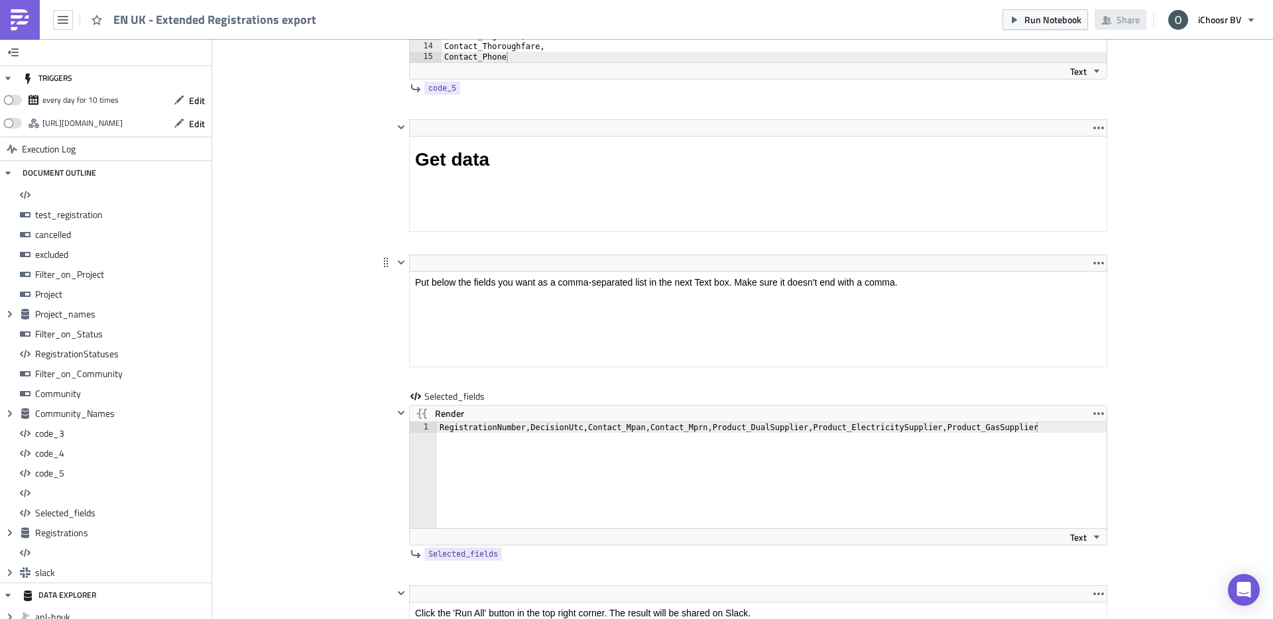
click at [380, 345] on div "<p>Put below the fields you want as a comma-separated list in the next Text box…" at bounding box center [742, 322] width 729 height 135
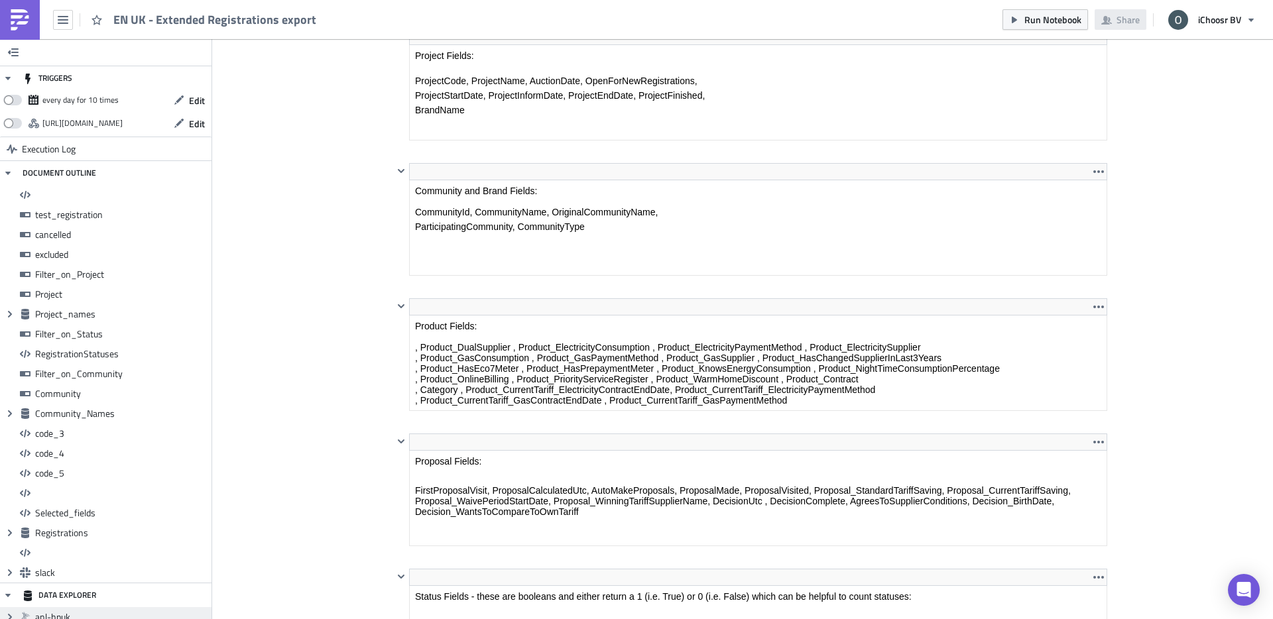
scroll to position [6018, 0]
